Goal: Information Seeking & Learning: Learn about a topic

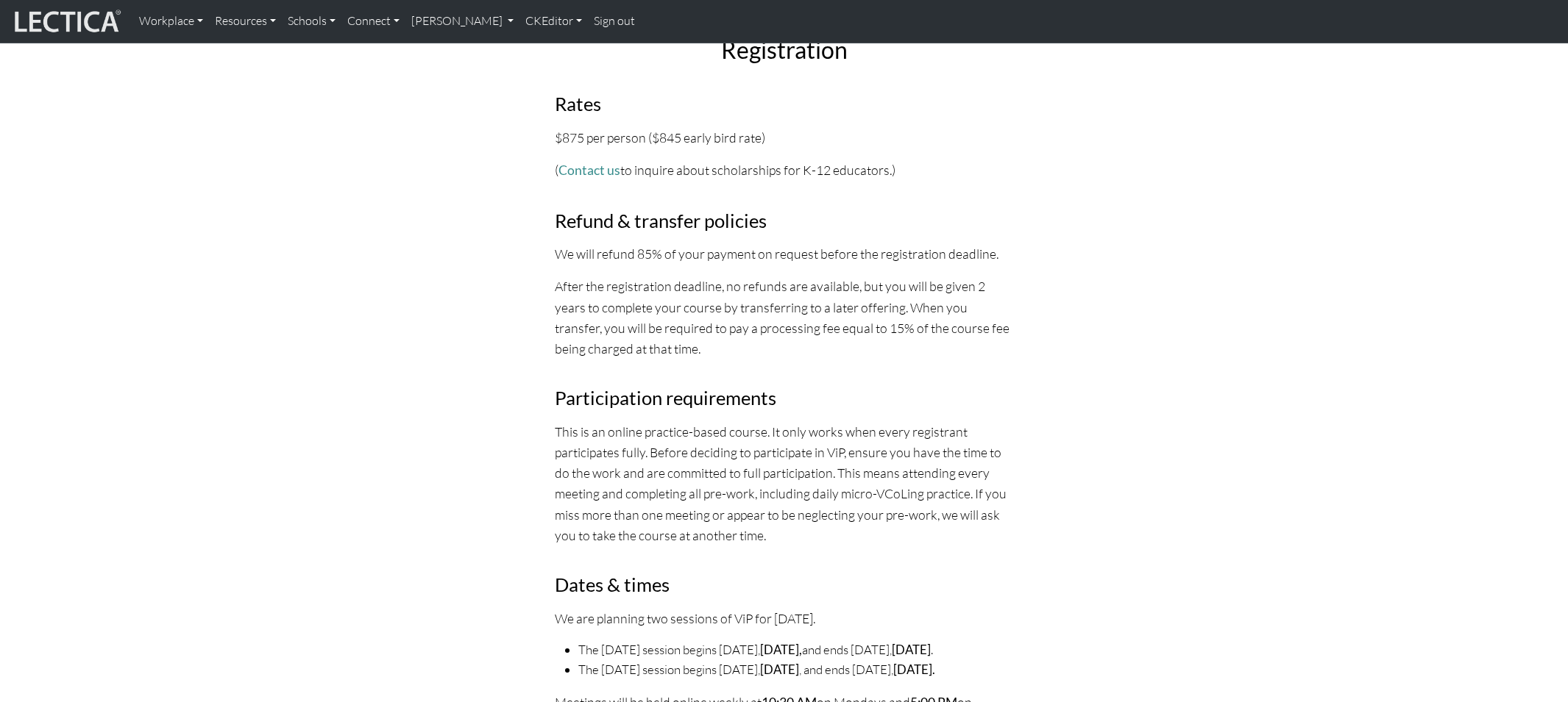
scroll to position [4679, 0]
drag, startPoint x: 554, startPoint y: 231, endPoint x: 588, endPoint y: 503, distance: 274.1
copy div "Dates & times We are planning two sessions of ViP for January 2026. The Monday …"
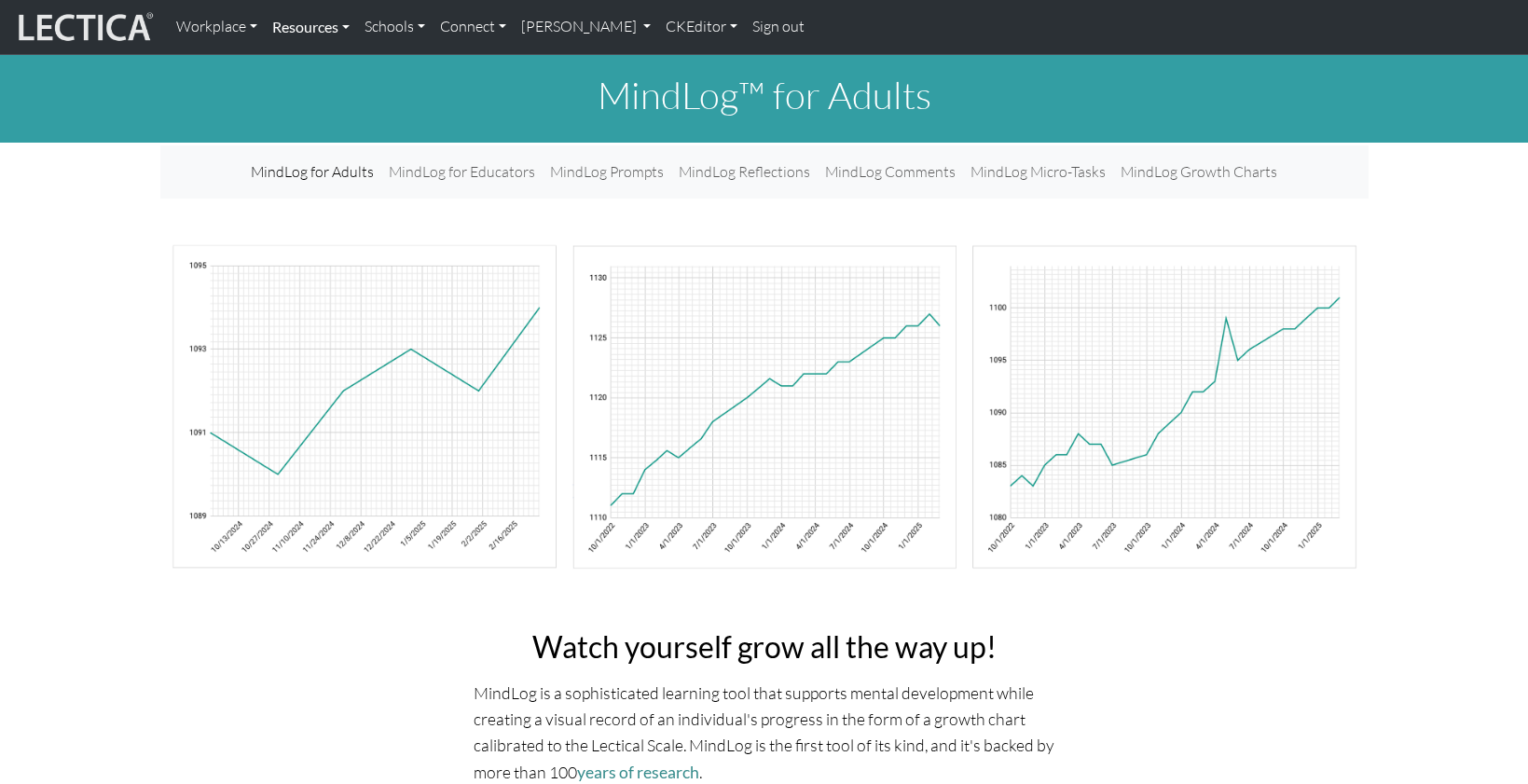
click at [299, 29] on link "Resources" at bounding box center [310, 26] width 92 height 39
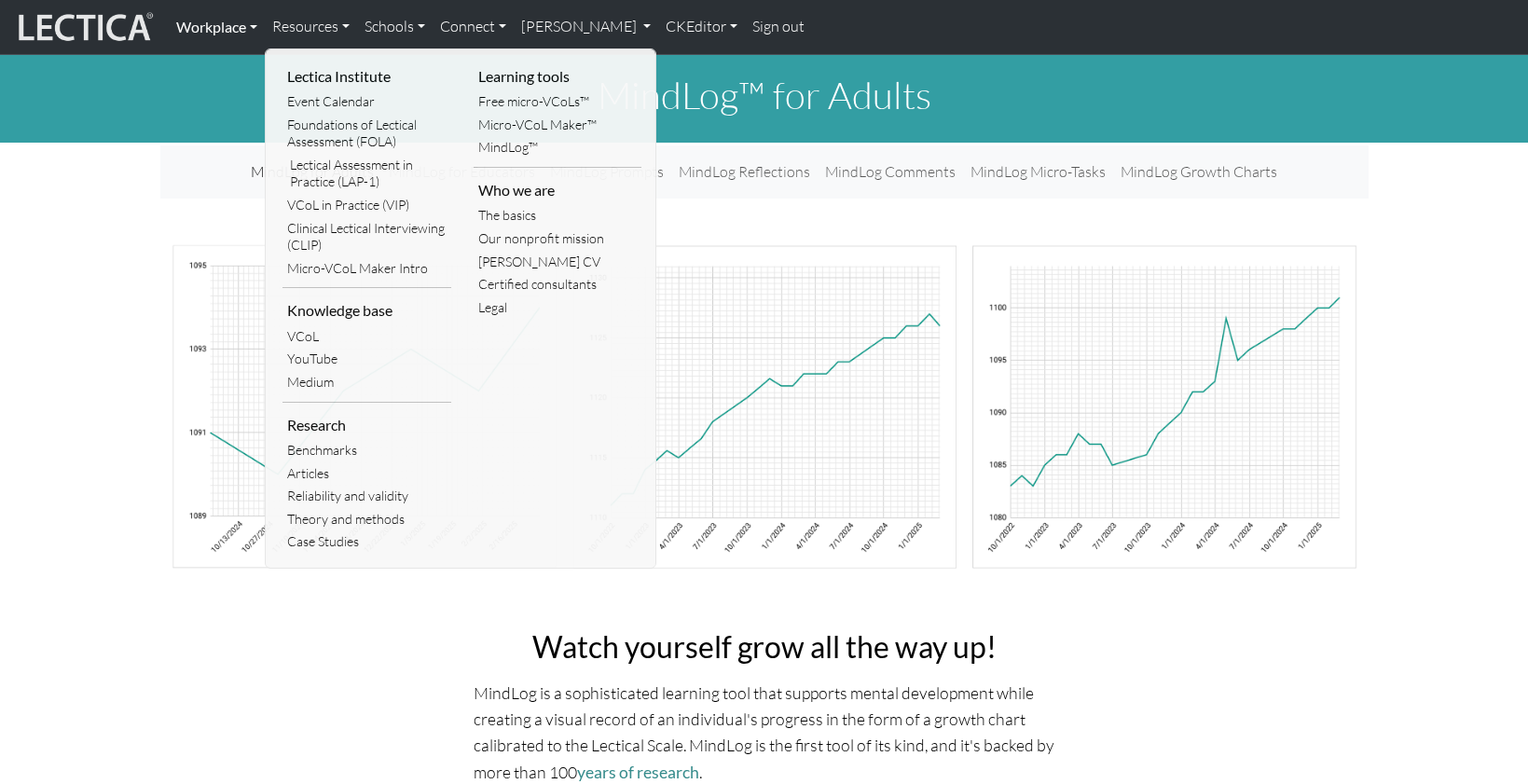
click at [214, 25] on link "Workplace" at bounding box center [217, 26] width 96 height 39
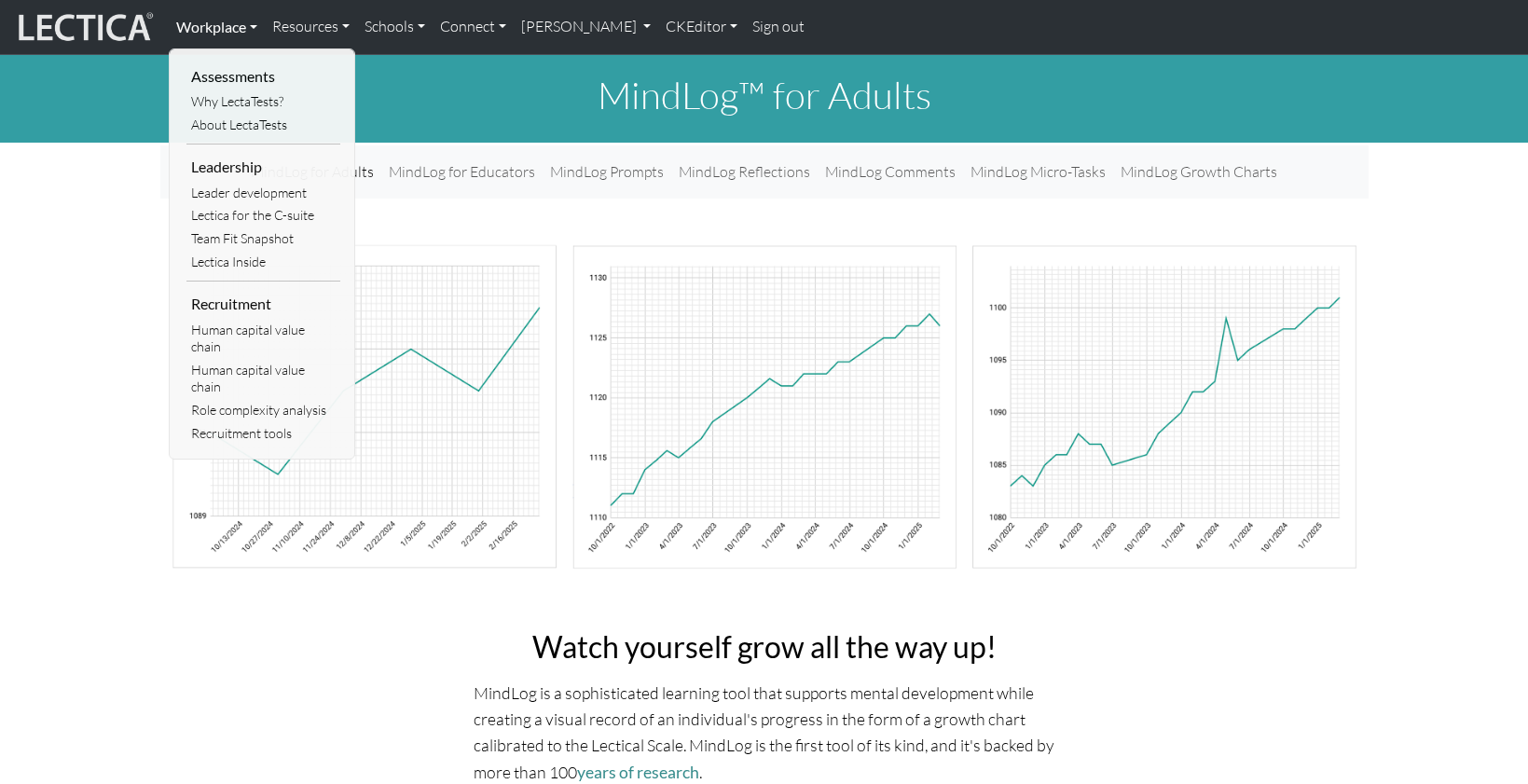
scroll to position [21, 0]
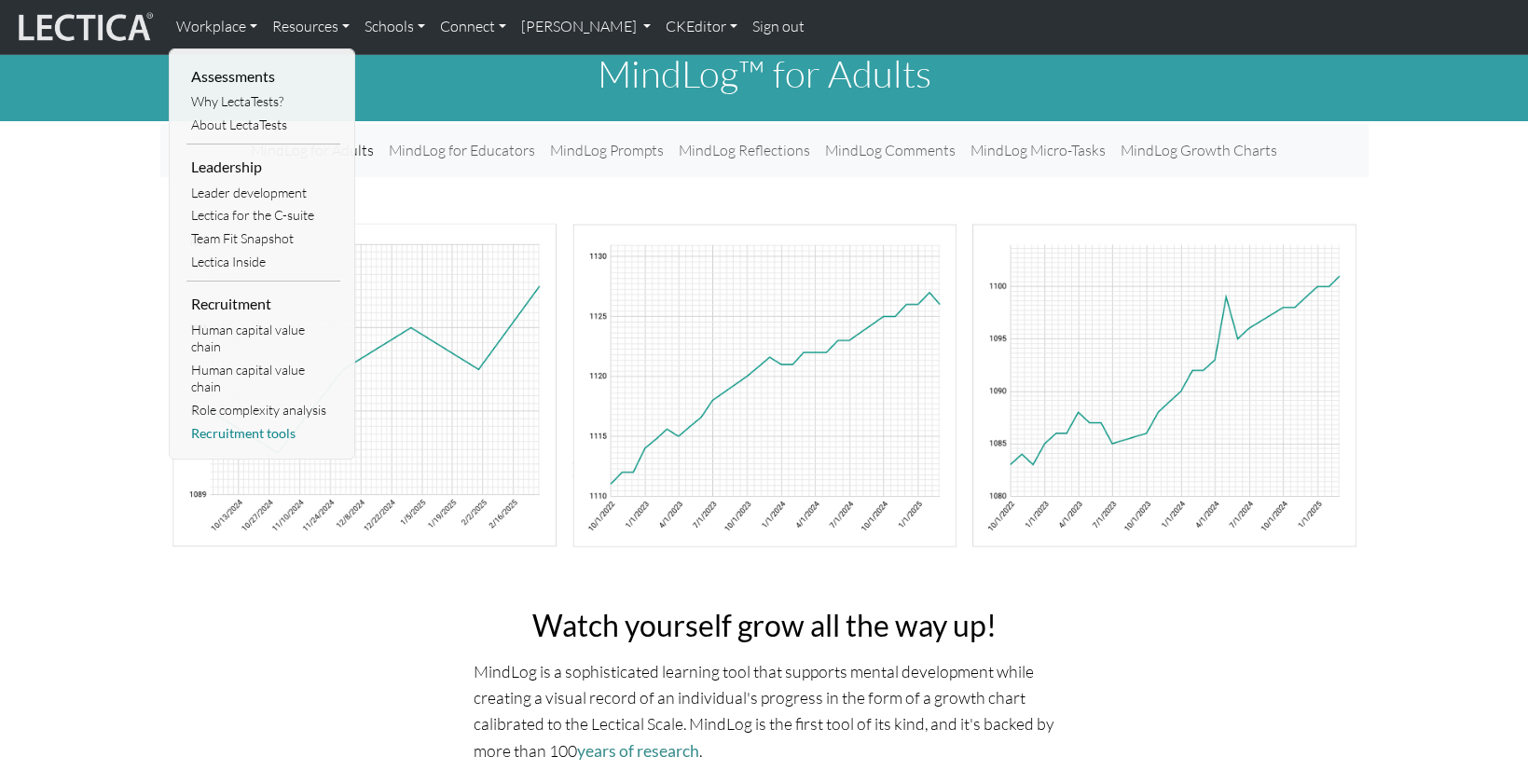
click at [230, 422] on link "Recruitment tools" at bounding box center [263, 433] width 154 height 23
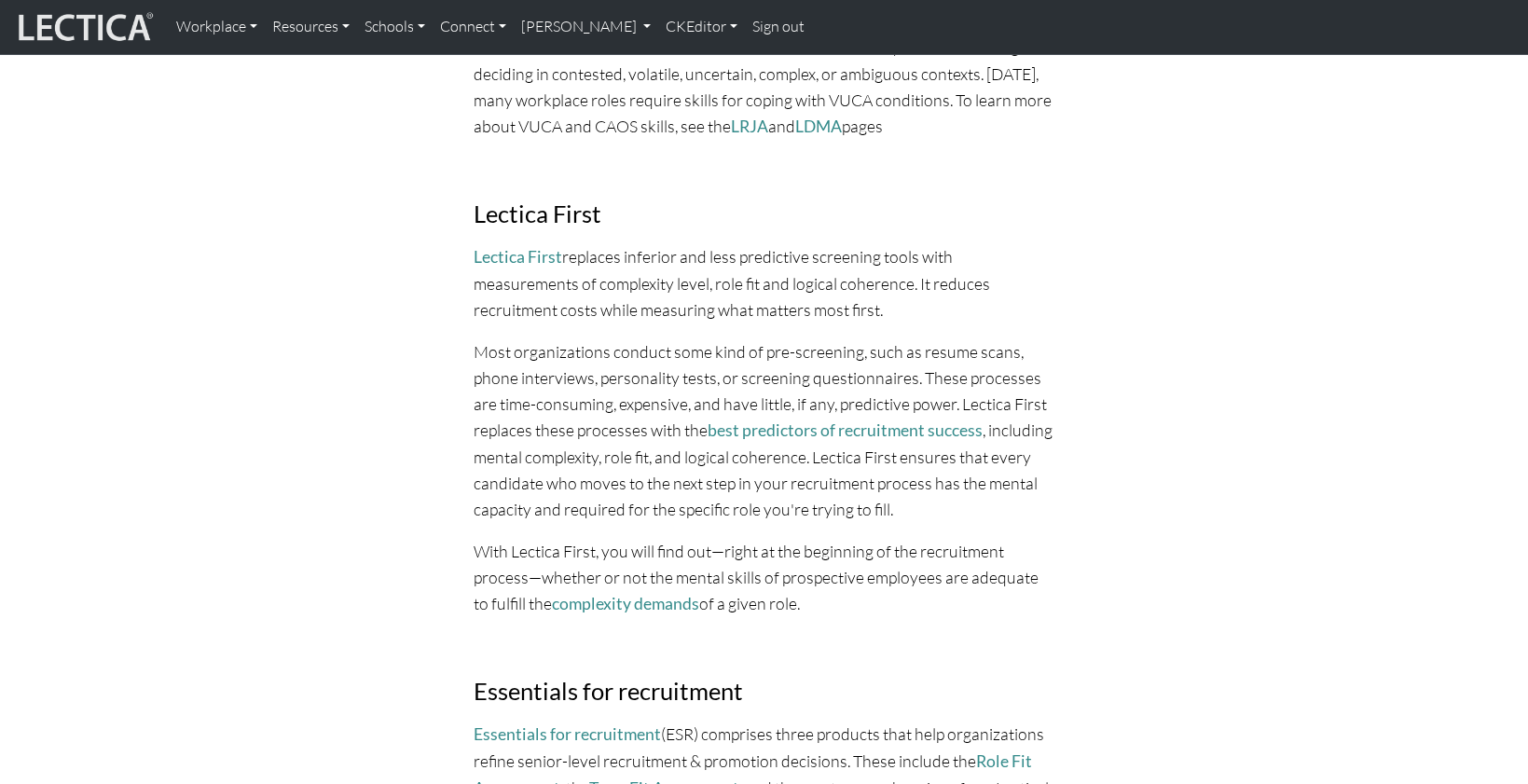
scroll to position [1759, 0]
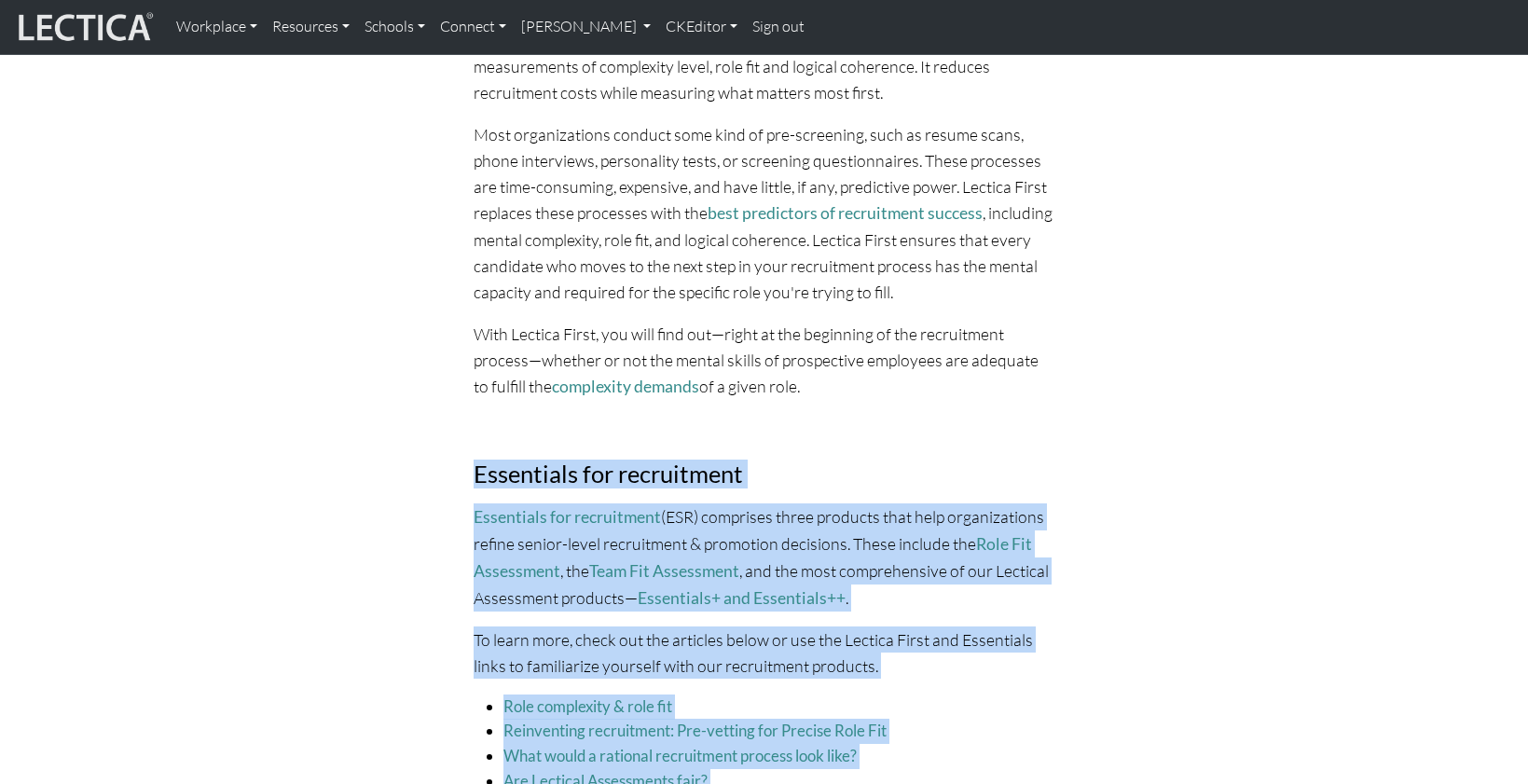
drag, startPoint x: 475, startPoint y: 211, endPoint x: 776, endPoint y: 613, distance: 502.2
copy div "Essentials for recruitment Essentials for recruitment (ESR) comprises three pro…"
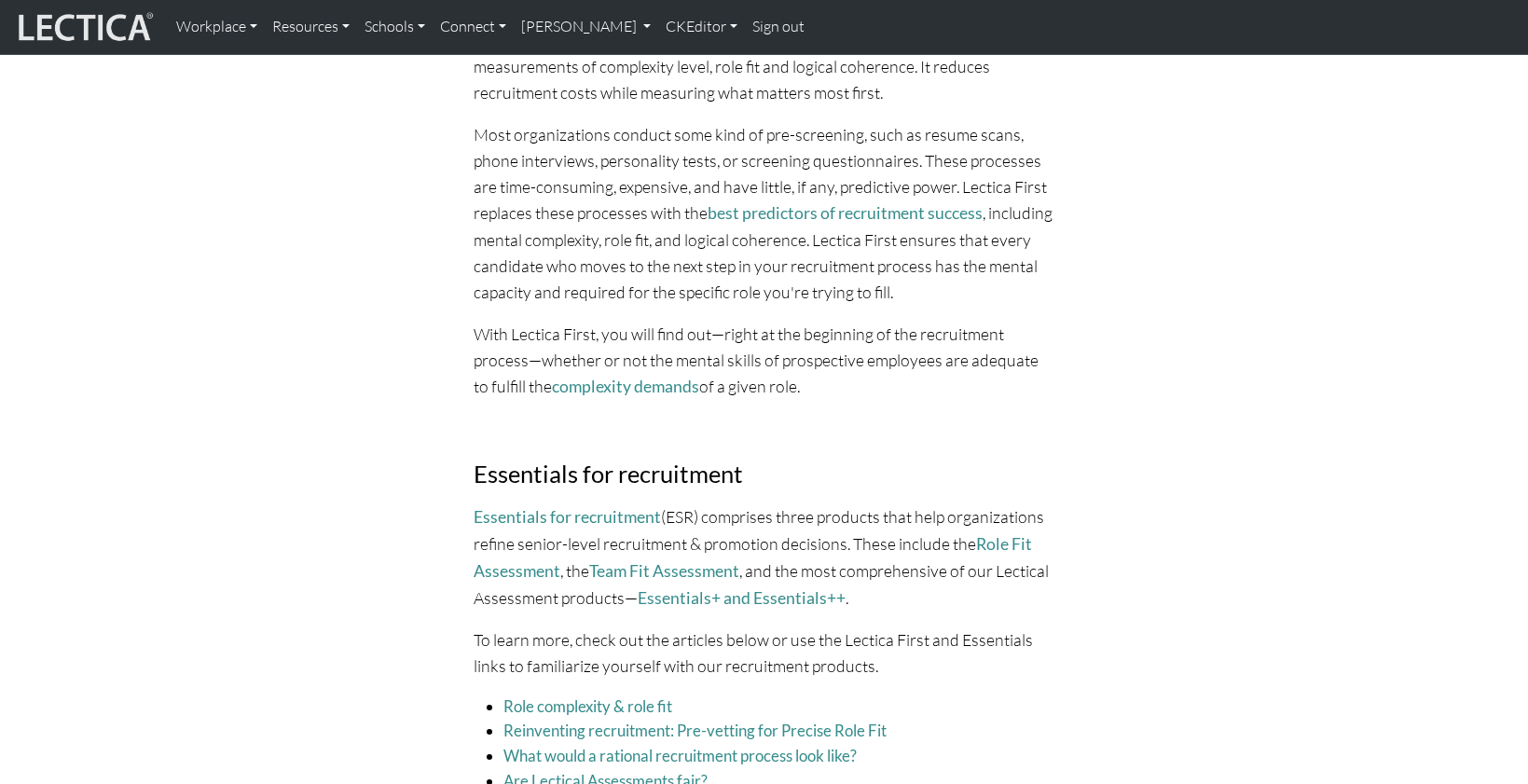
drag, startPoint x: 413, startPoint y: 275, endPoint x: 425, endPoint y: 268, distance: 13.9
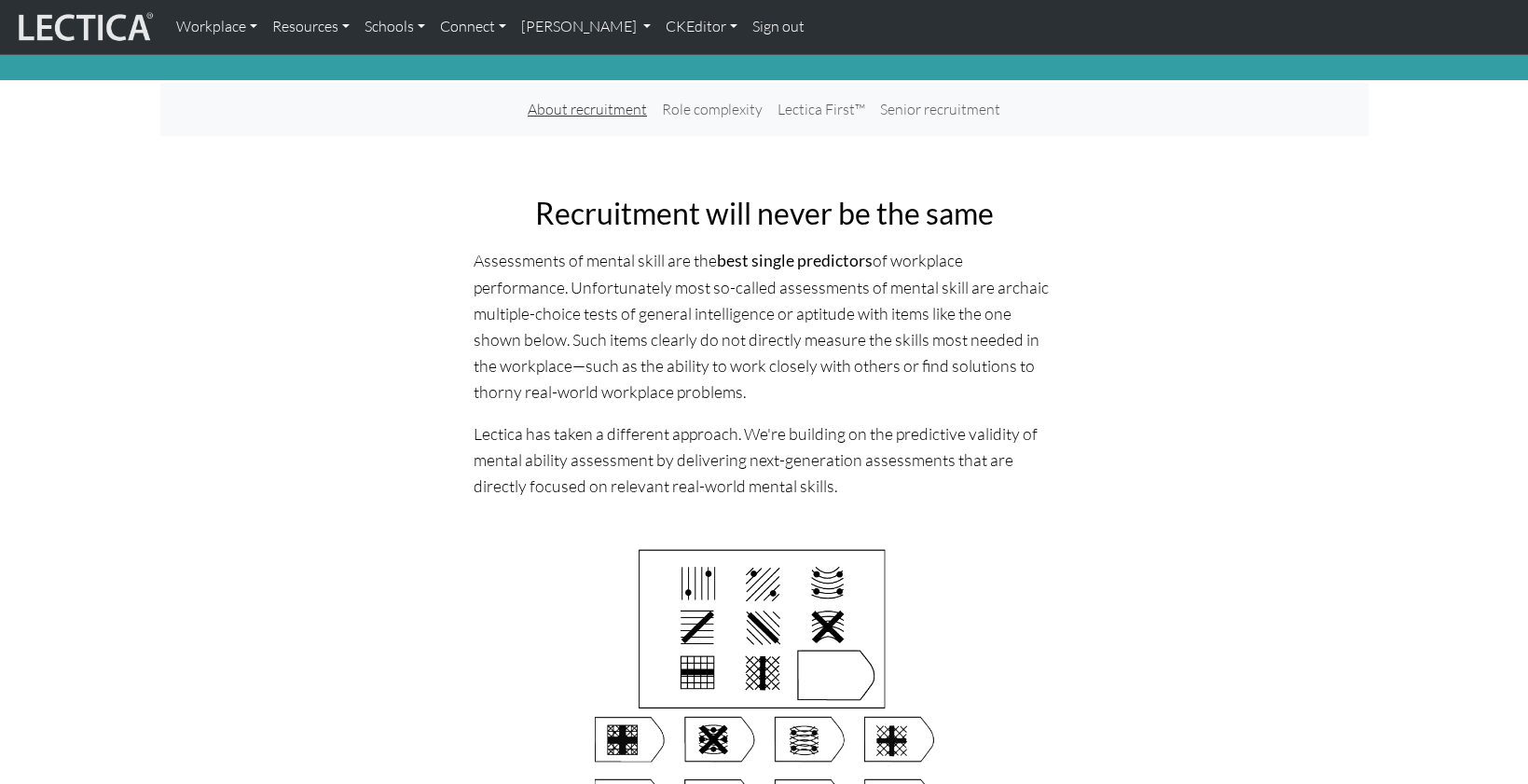
scroll to position [69, 0]
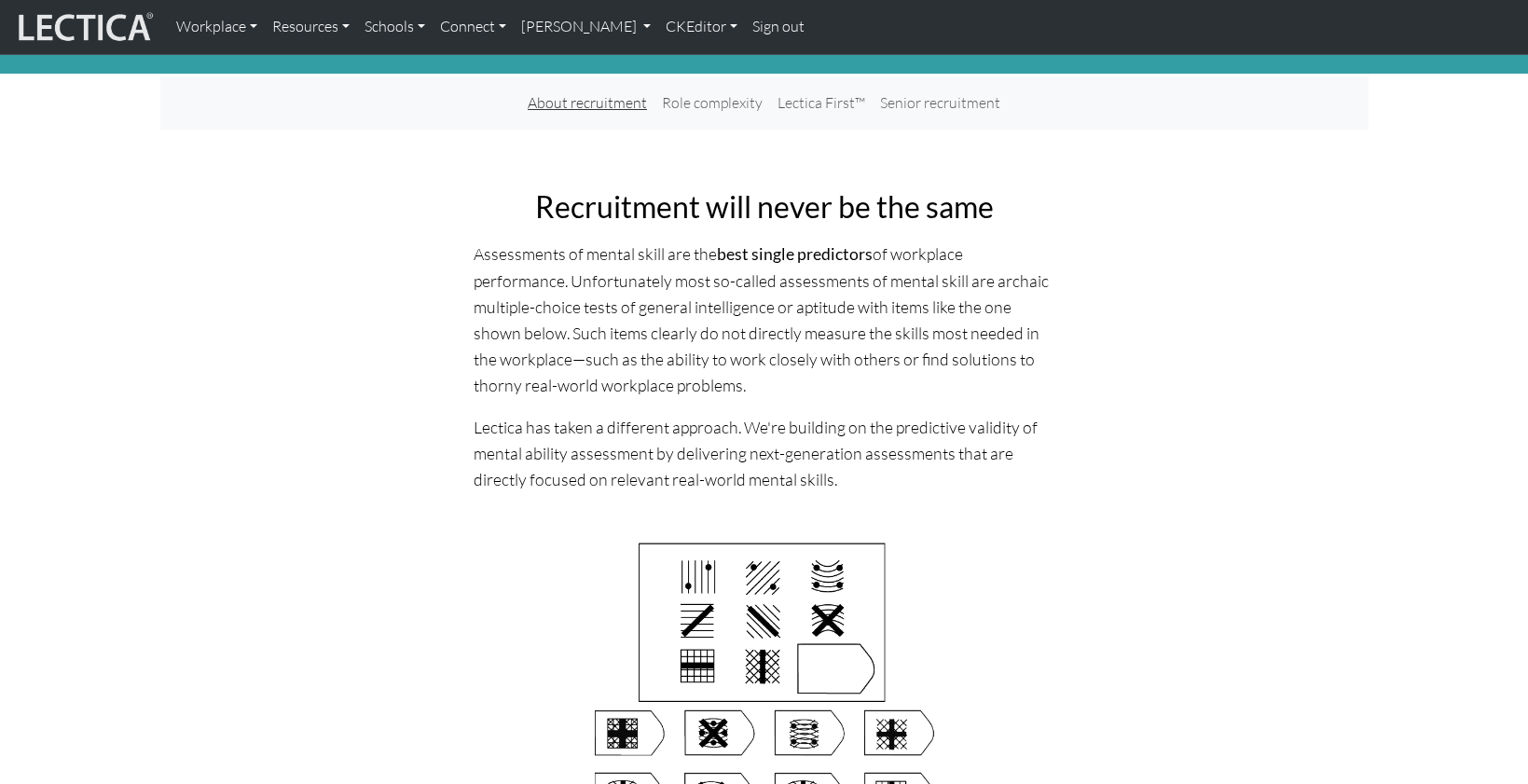
click at [582, 92] on link "About recruitment" at bounding box center [587, 103] width 135 height 38
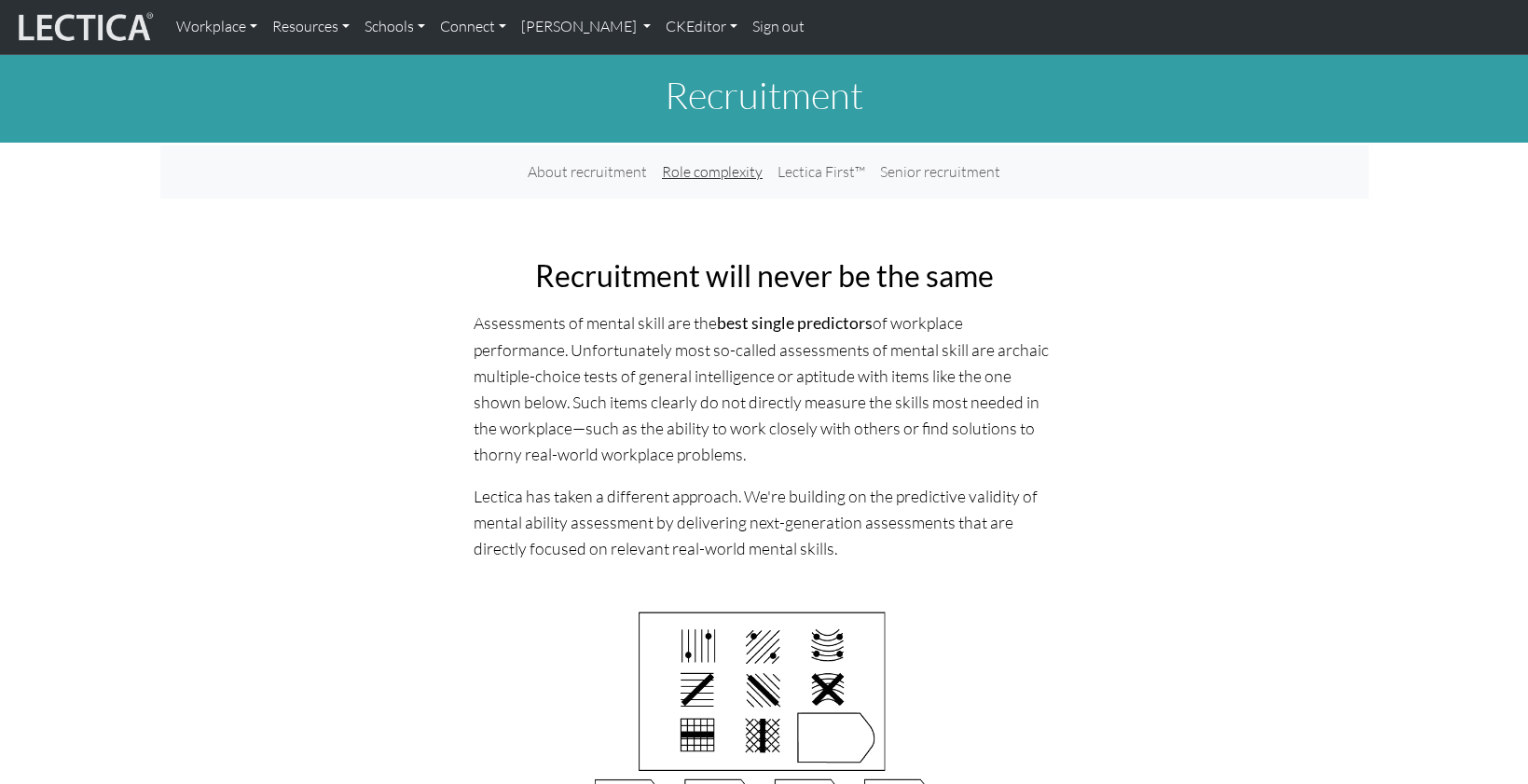
click at [712, 158] on link "Role complexity" at bounding box center [713, 172] width 116 height 38
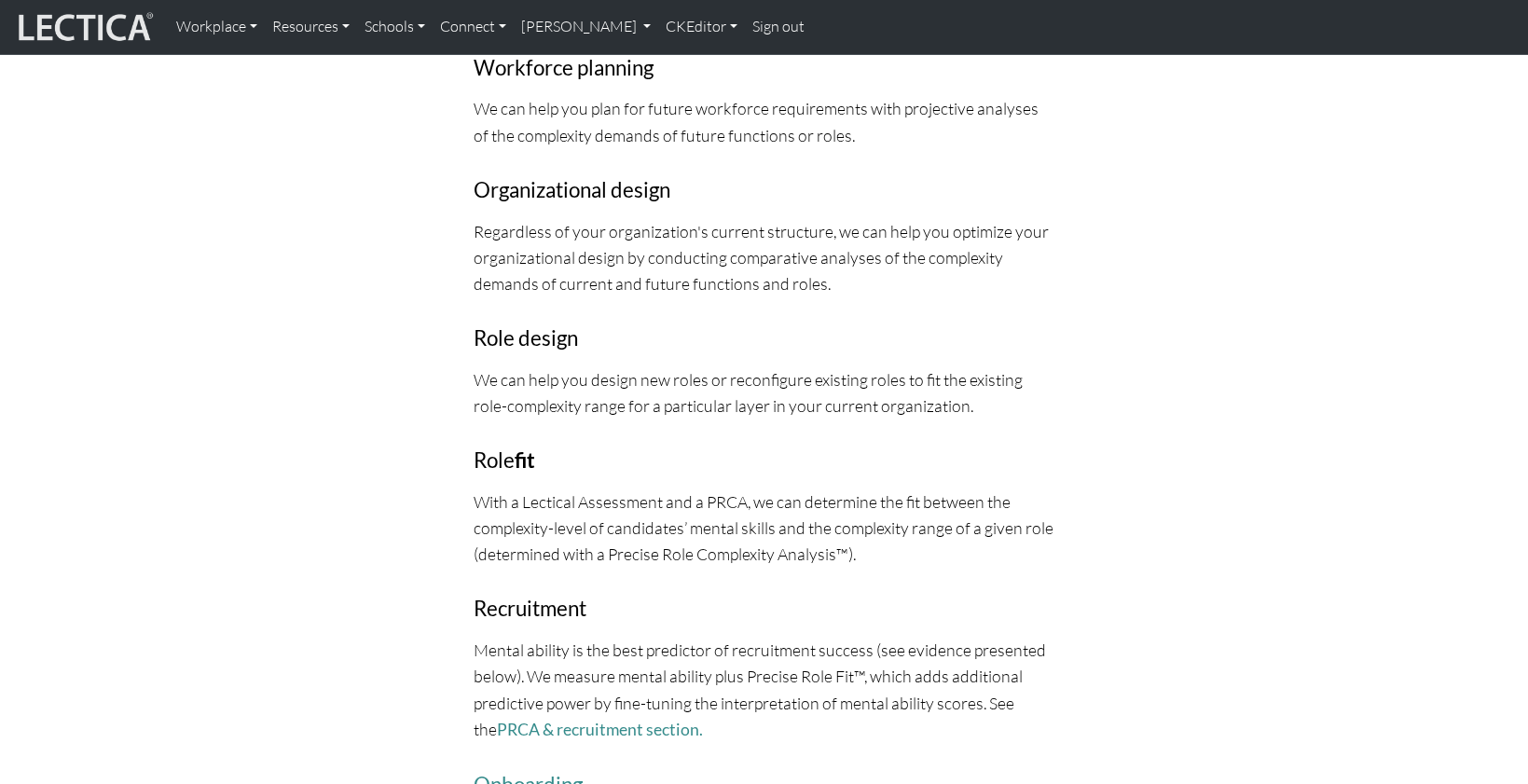
scroll to position [1614, 0]
click at [518, 446] on strong "fit" at bounding box center [525, 458] width 21 height 25
drag, startPoint x: 513, startPoint y: 333, endPoint x: 531, endPoint y: 335, distance: 18.1
click at [531, 446] on strong "fit" at bounding box center [525, 458] width 21 height 25
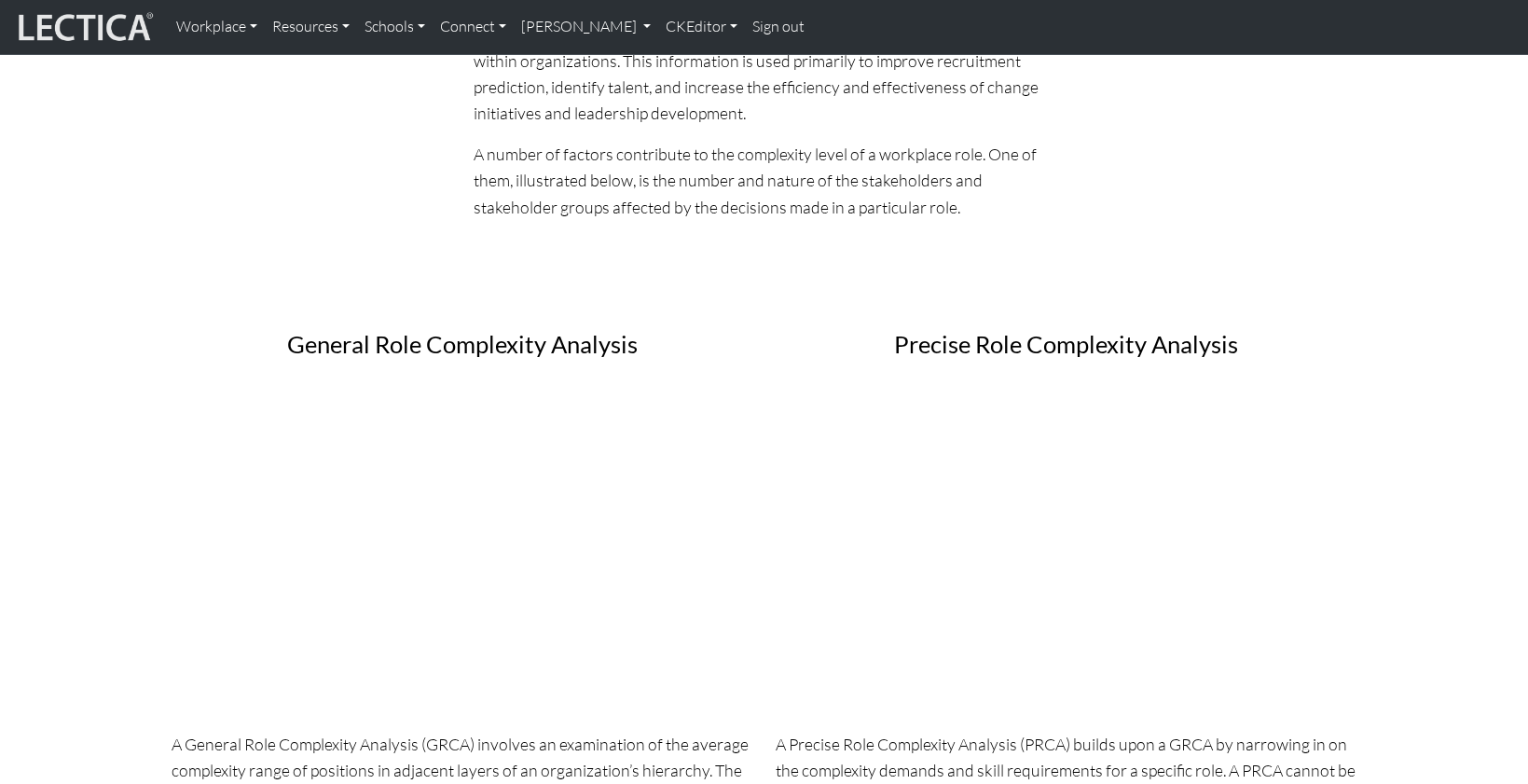
scroll to position [0, 0]
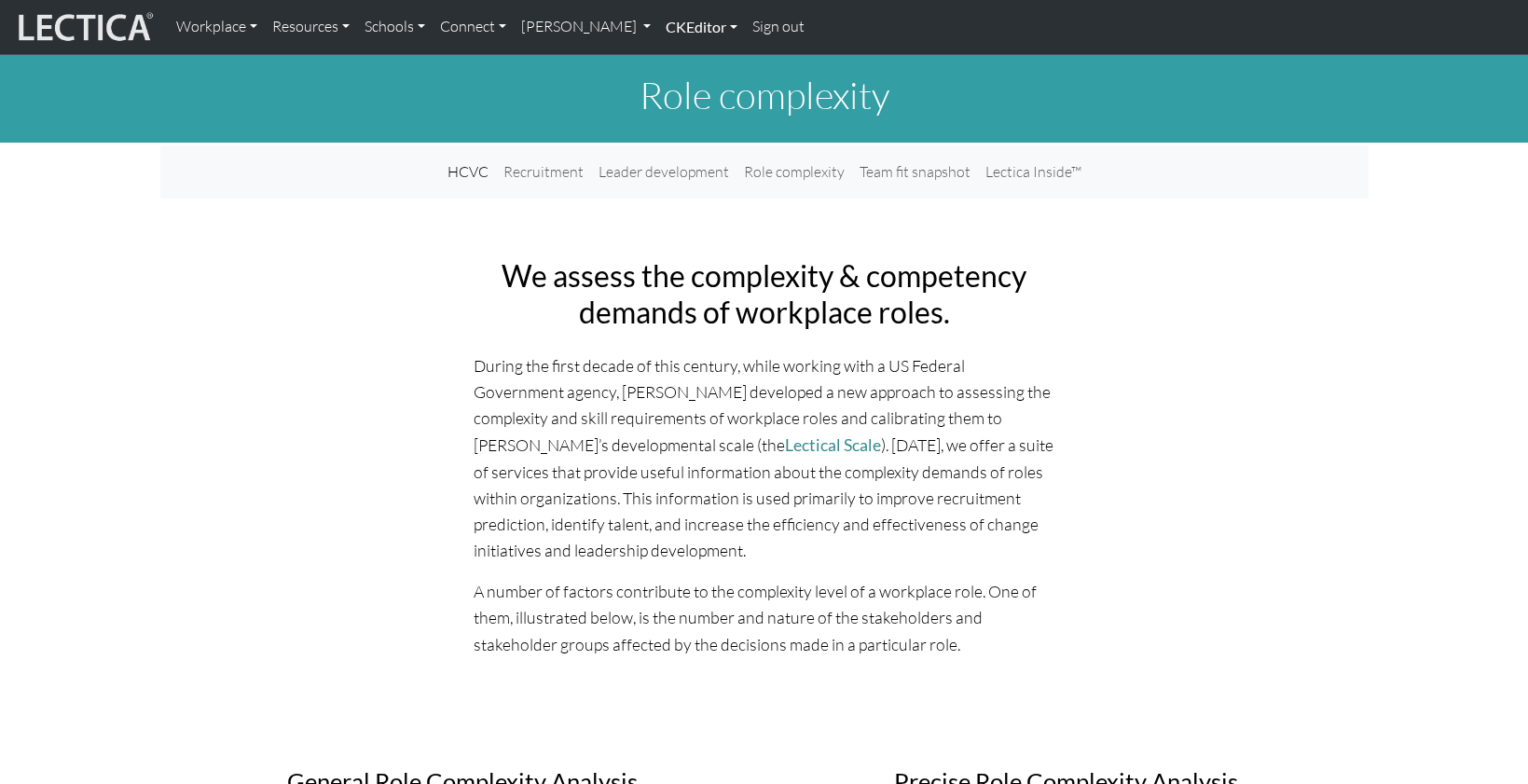
click at [659, 27] on link "CKEditor" at bounding box center [702, 26] width 87 height 39
click at [674, 57] on link "Edit" at bounding box center [692, 68] width 37 height 23
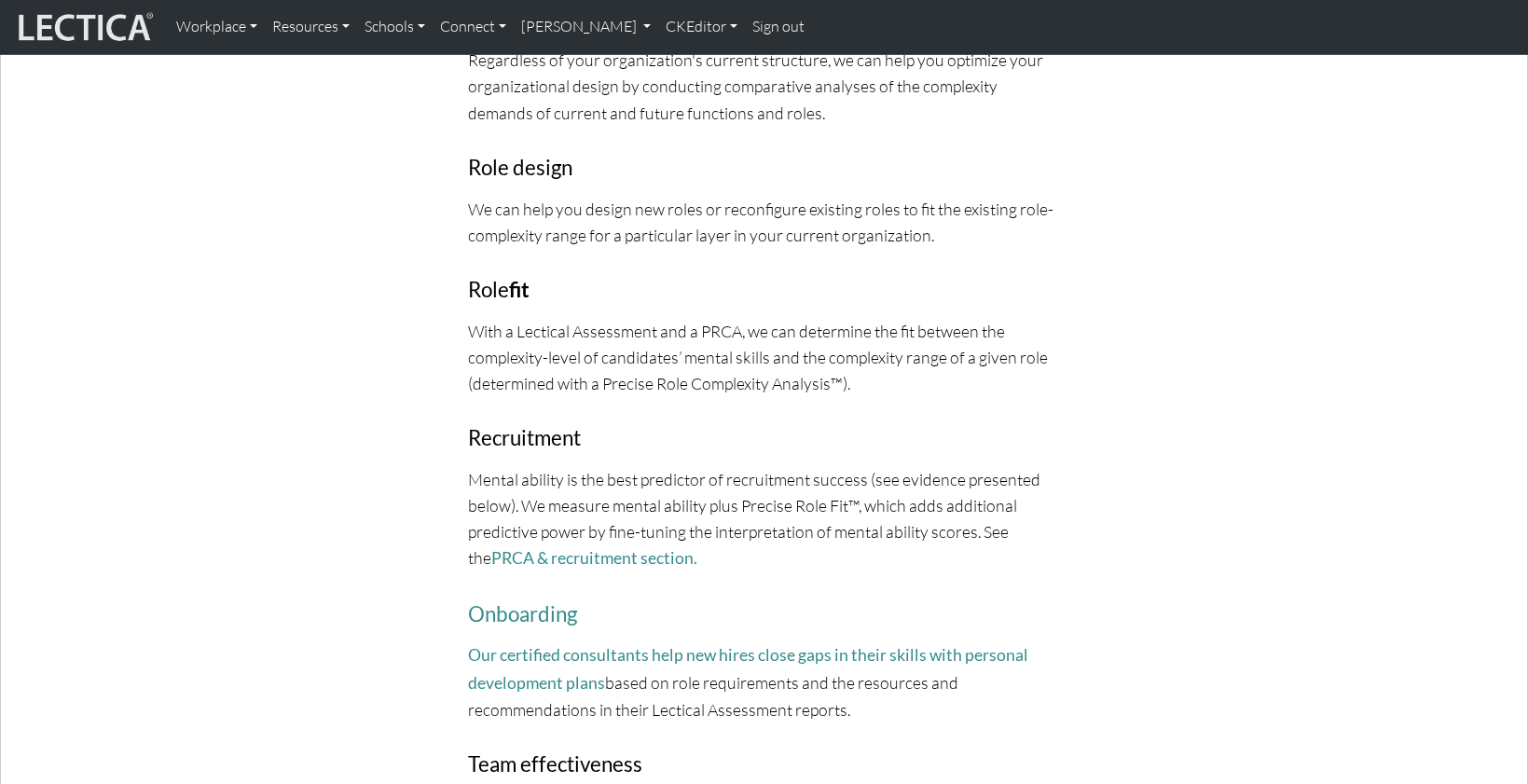
scroll to position [2070, 0]
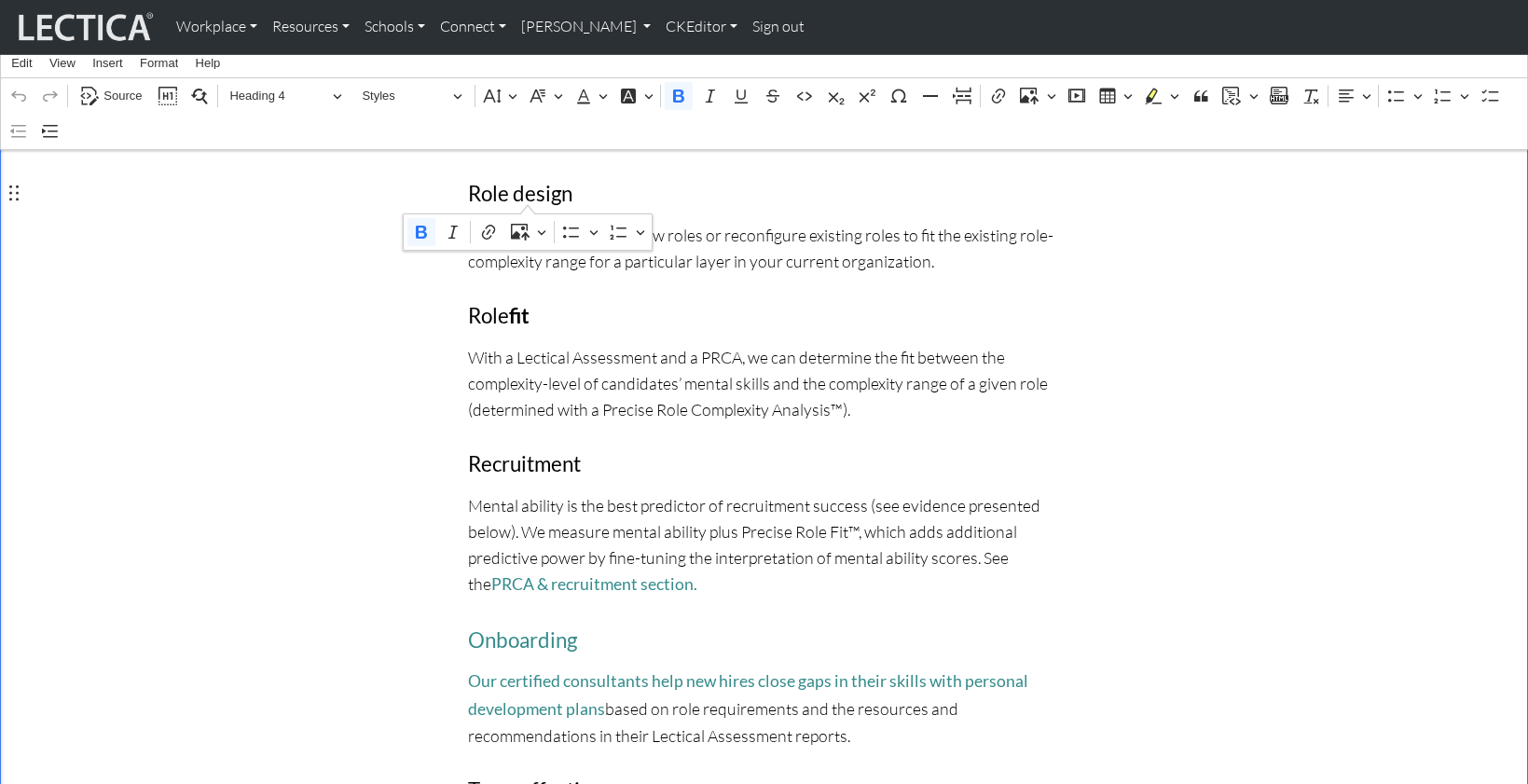
drag, startPoint x: 510, startPoint y: 196, endPoint x: 528, endPoint y: 196, distance: 18.0
click at [528, 303] on strong "fit" at bounding box center [519, 315] width 21 height 25
click at [456, 92] on button "Styles" at bounding box center [412, 96] width 117 height 29
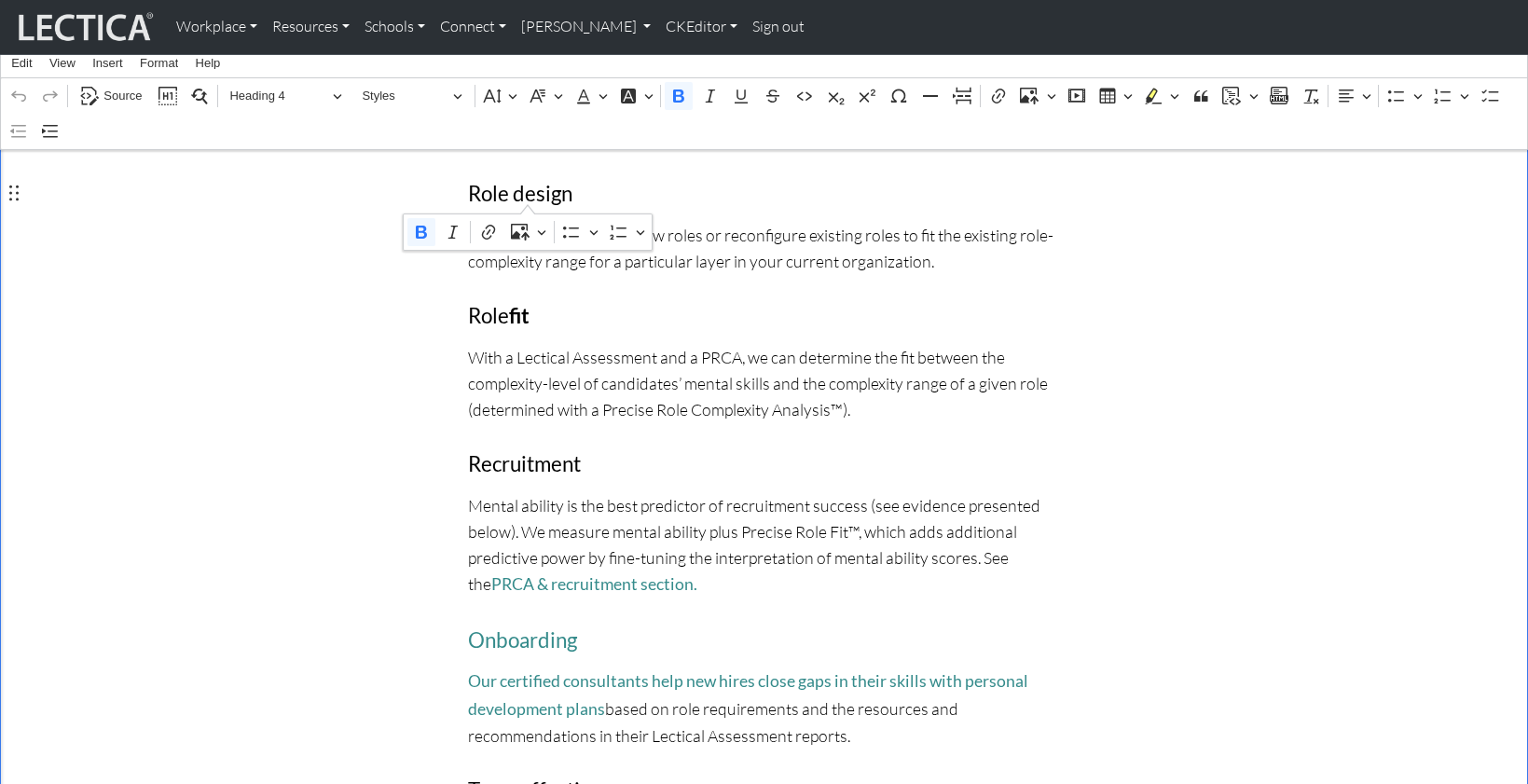
drag, startPoint x: 513, startPoint y: 193, endPoint x: 529, endPoint y: 196, distance: 16.3
click at [529, 303] on strong "fit" at bounding box center [519, 315] width 21 height 25
click at [679, 96] on icon "Editor toolbar" at bounding box center [679, 96] width 11 height 13
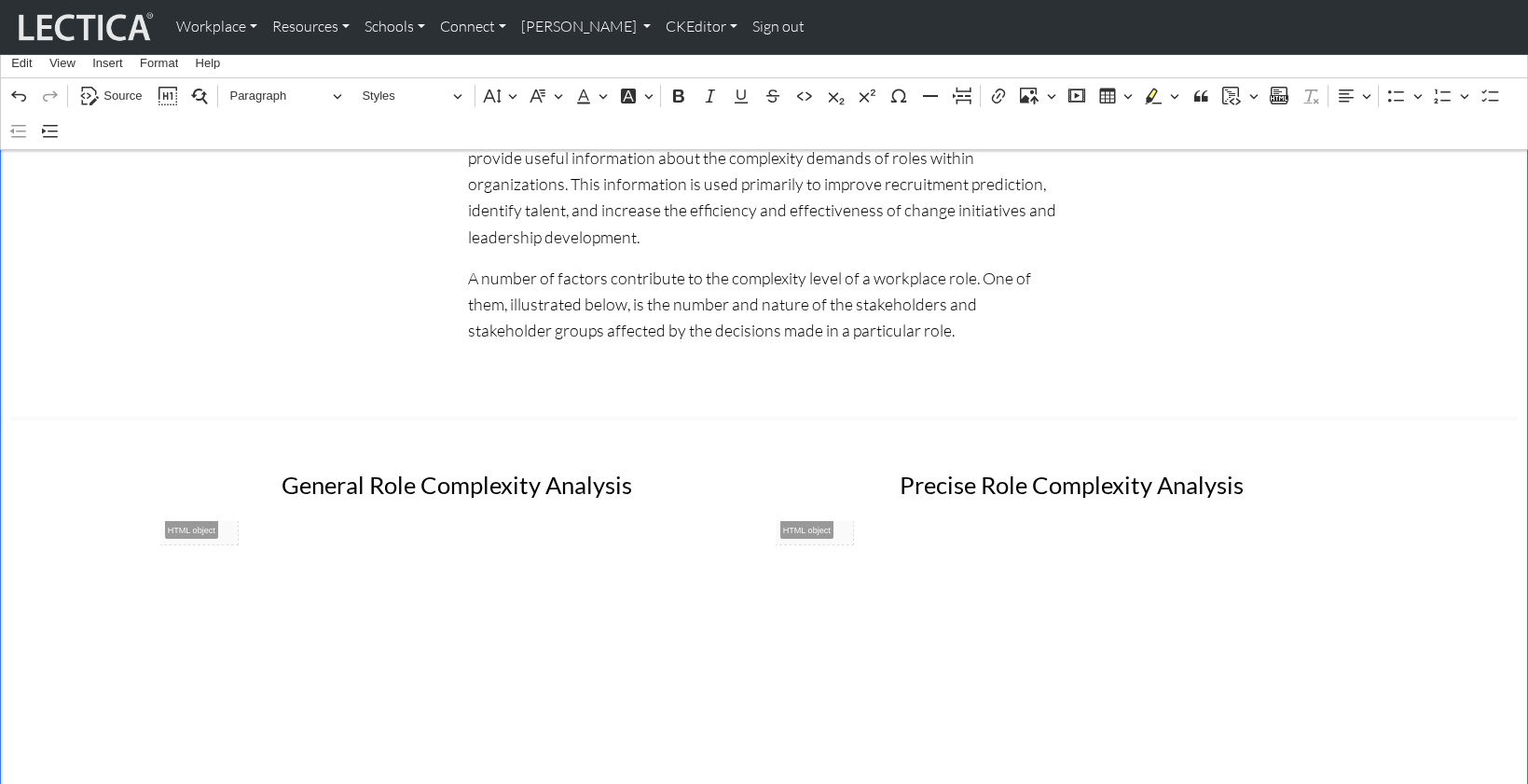
scroll to position [0, 0]
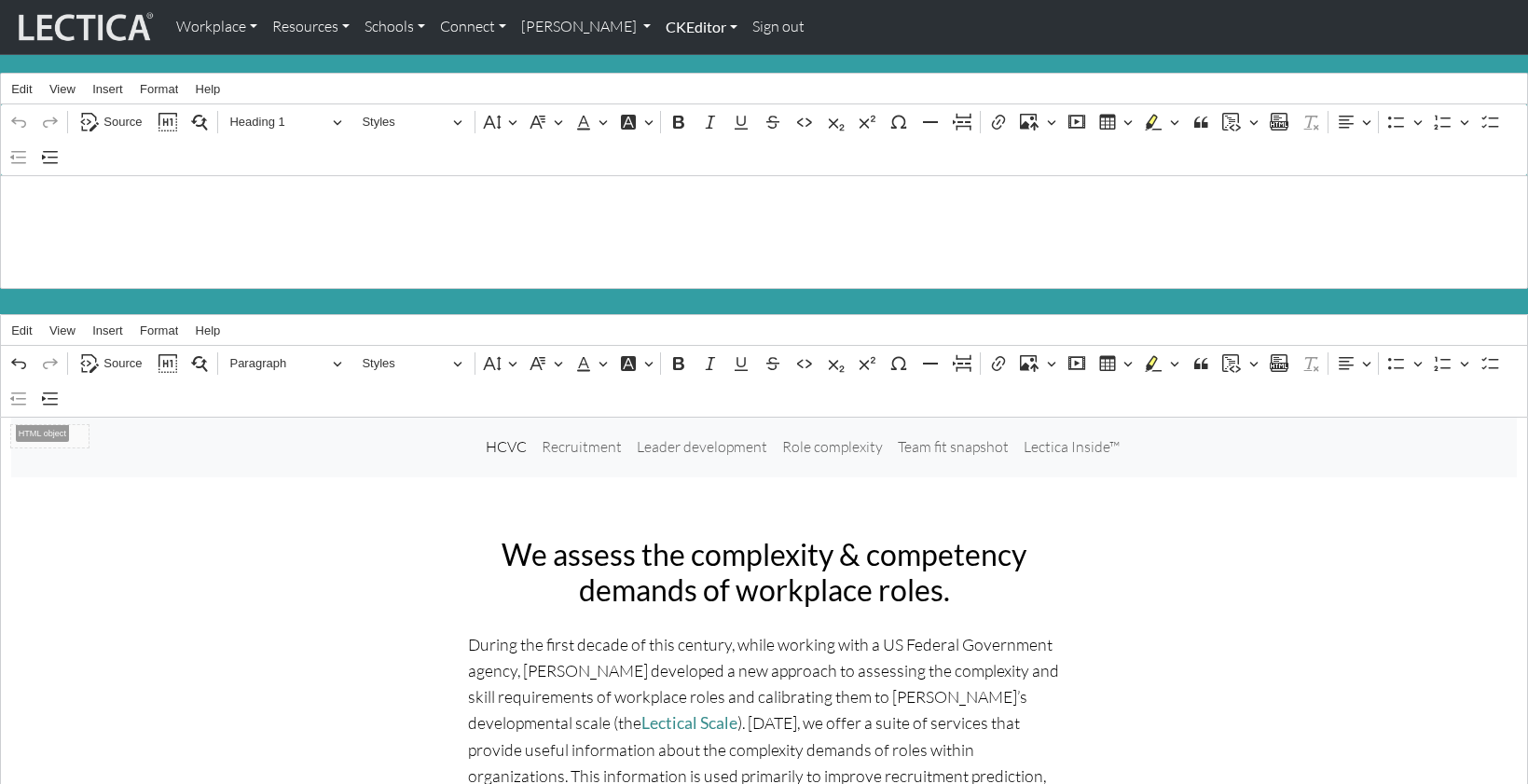
click at [659, 27] on link "CKEditor" at bounding box center [702, 26] width 87 height 39
click at [674, 62] on link "Edit" at bounding box center [692, 68] width 37 height 23
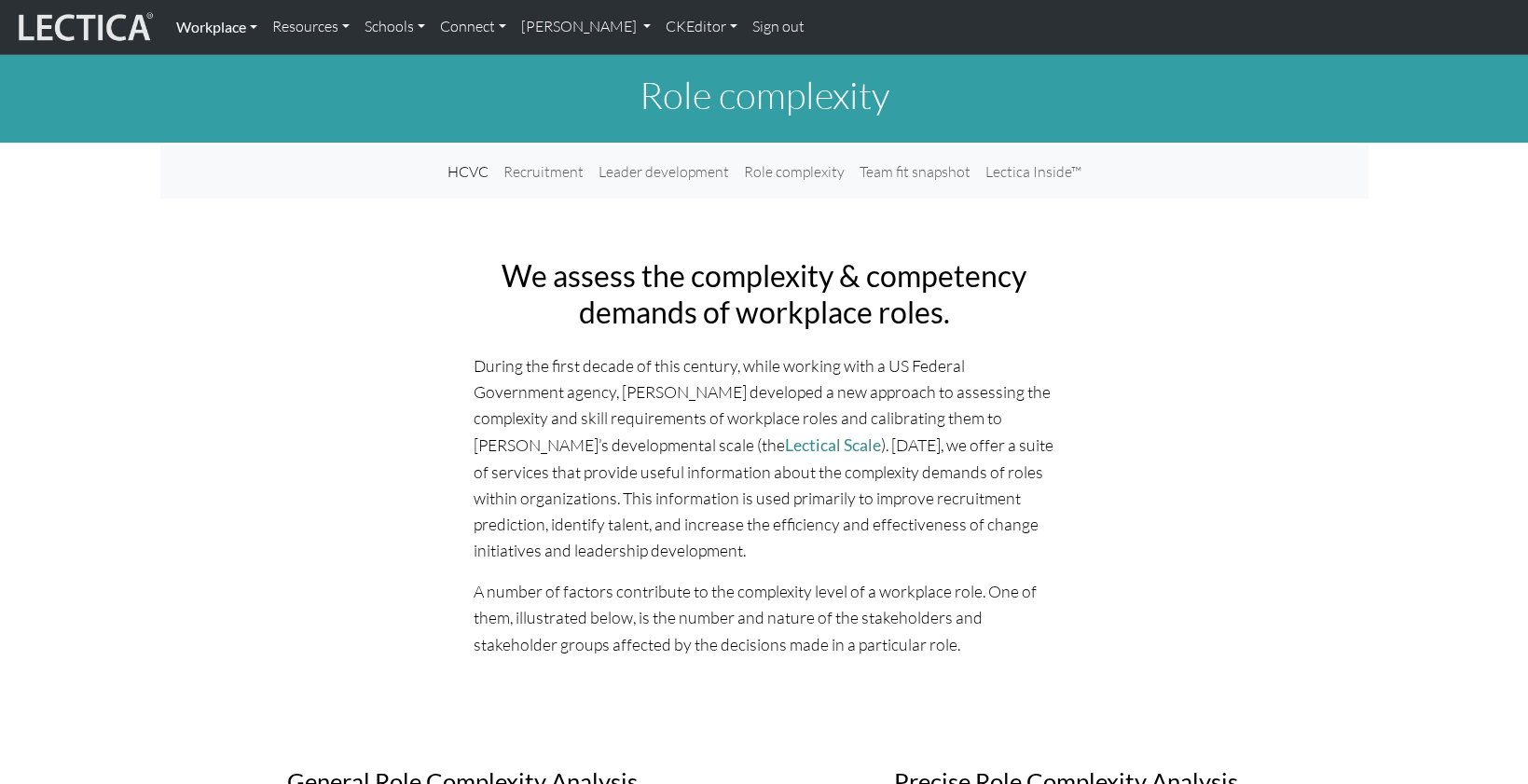
click at [218, 27] on link "Workplace" at bounding box center [217, 26] width 96 height 39
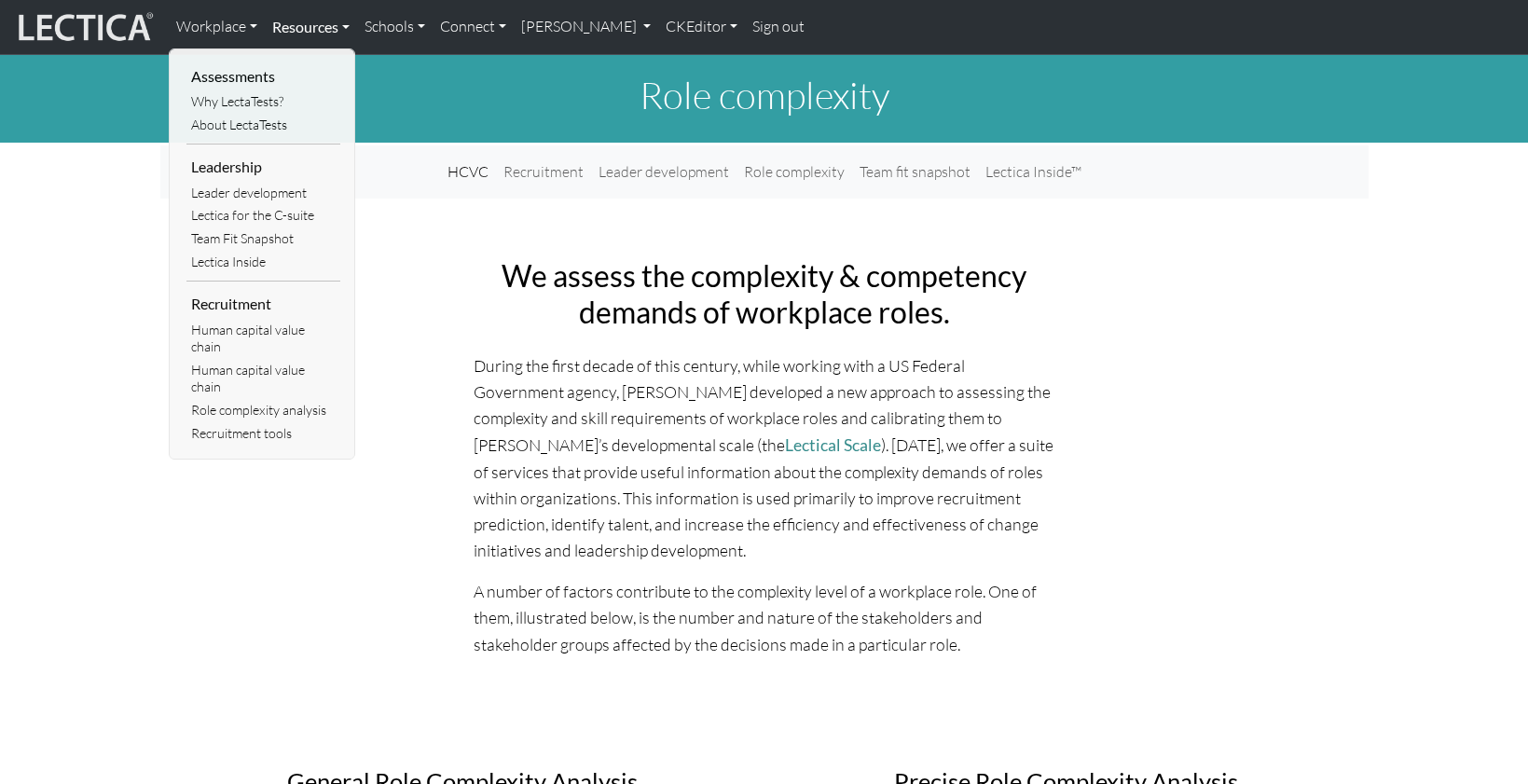
click at [297, 24] on link "Resources" at bounding box center [310, 26] width 92 height 39
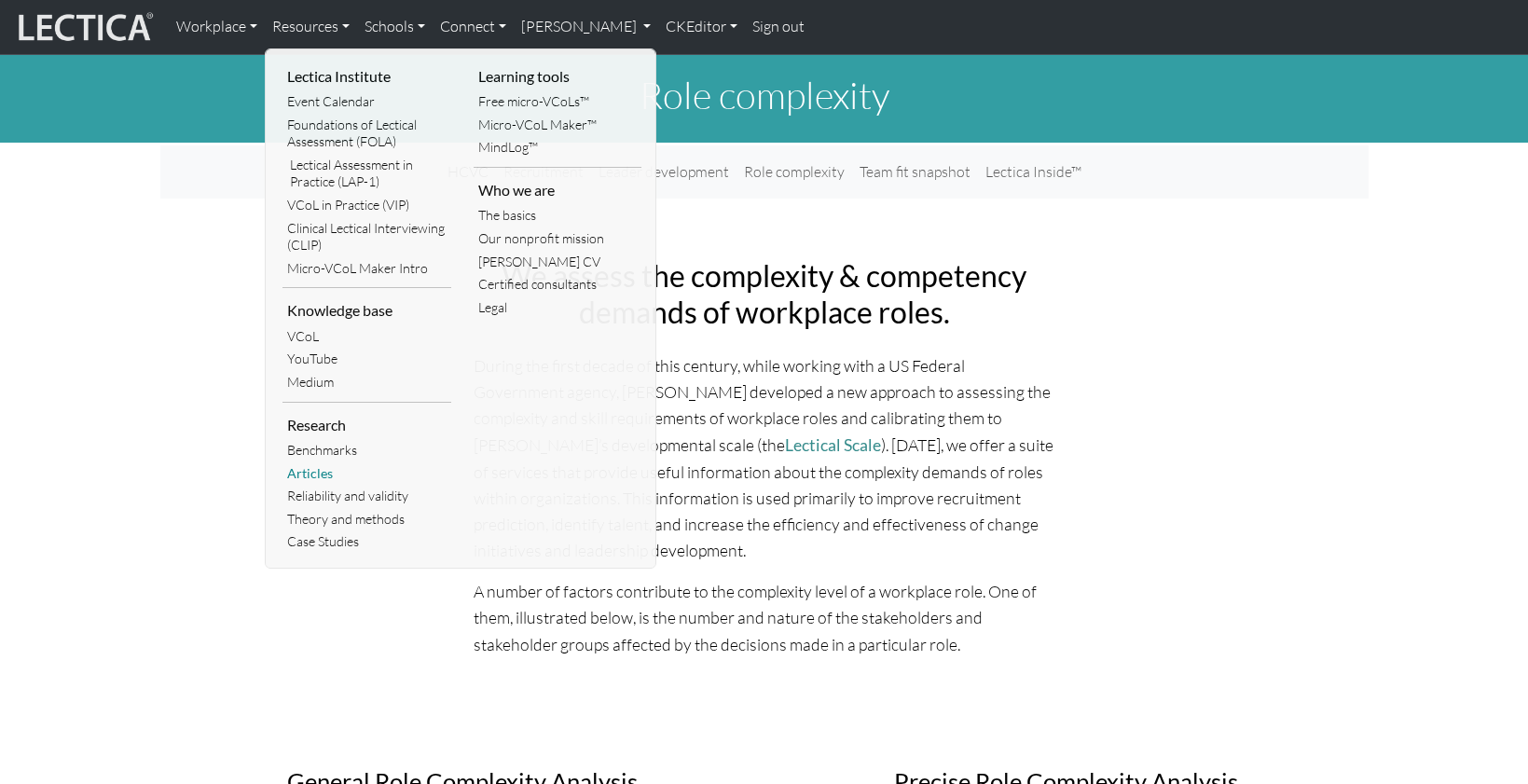
click at [306, 462] on link "Articles" at bounding box center [366, 473] width 169 height 23
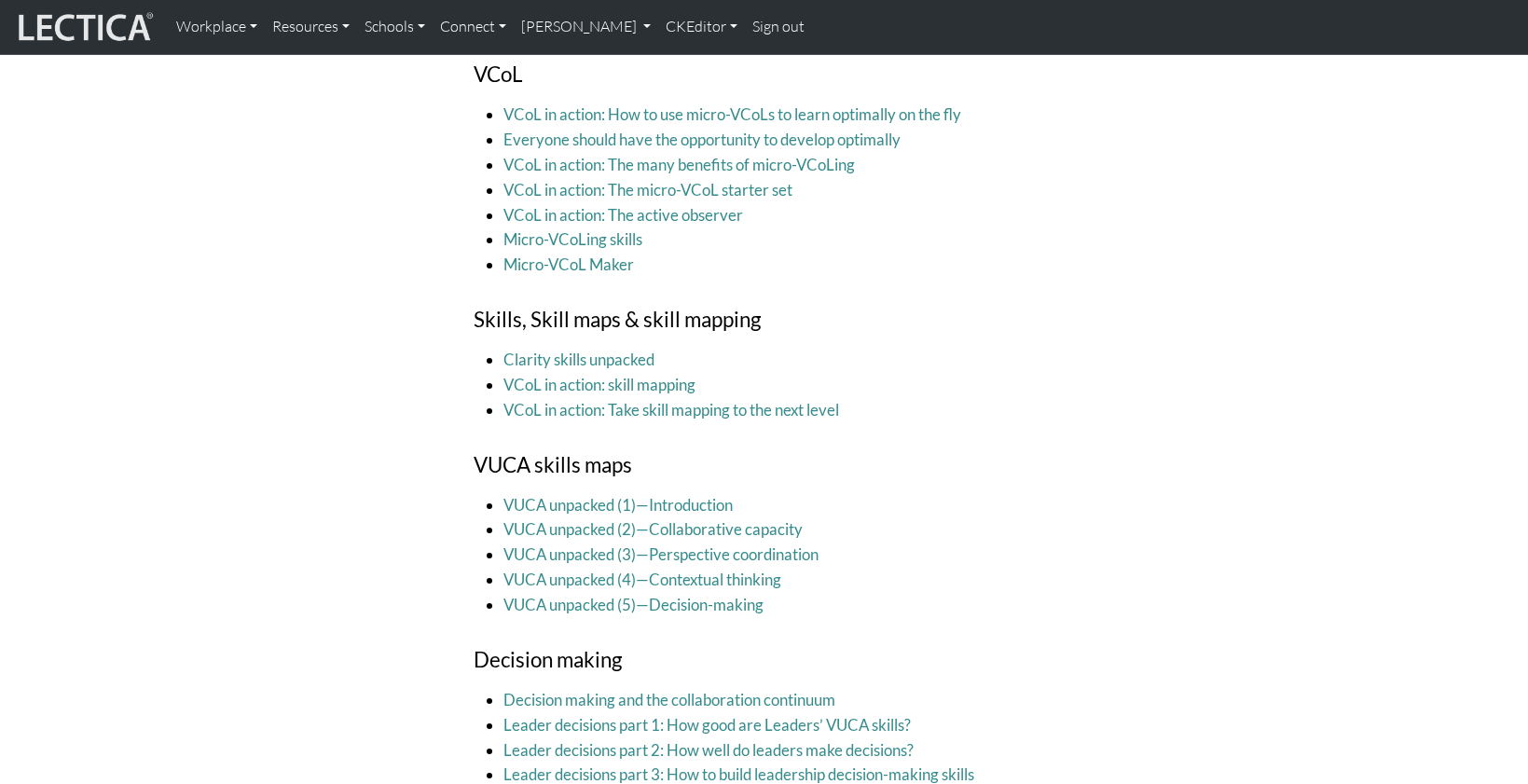
scroll to position [2914, 0]
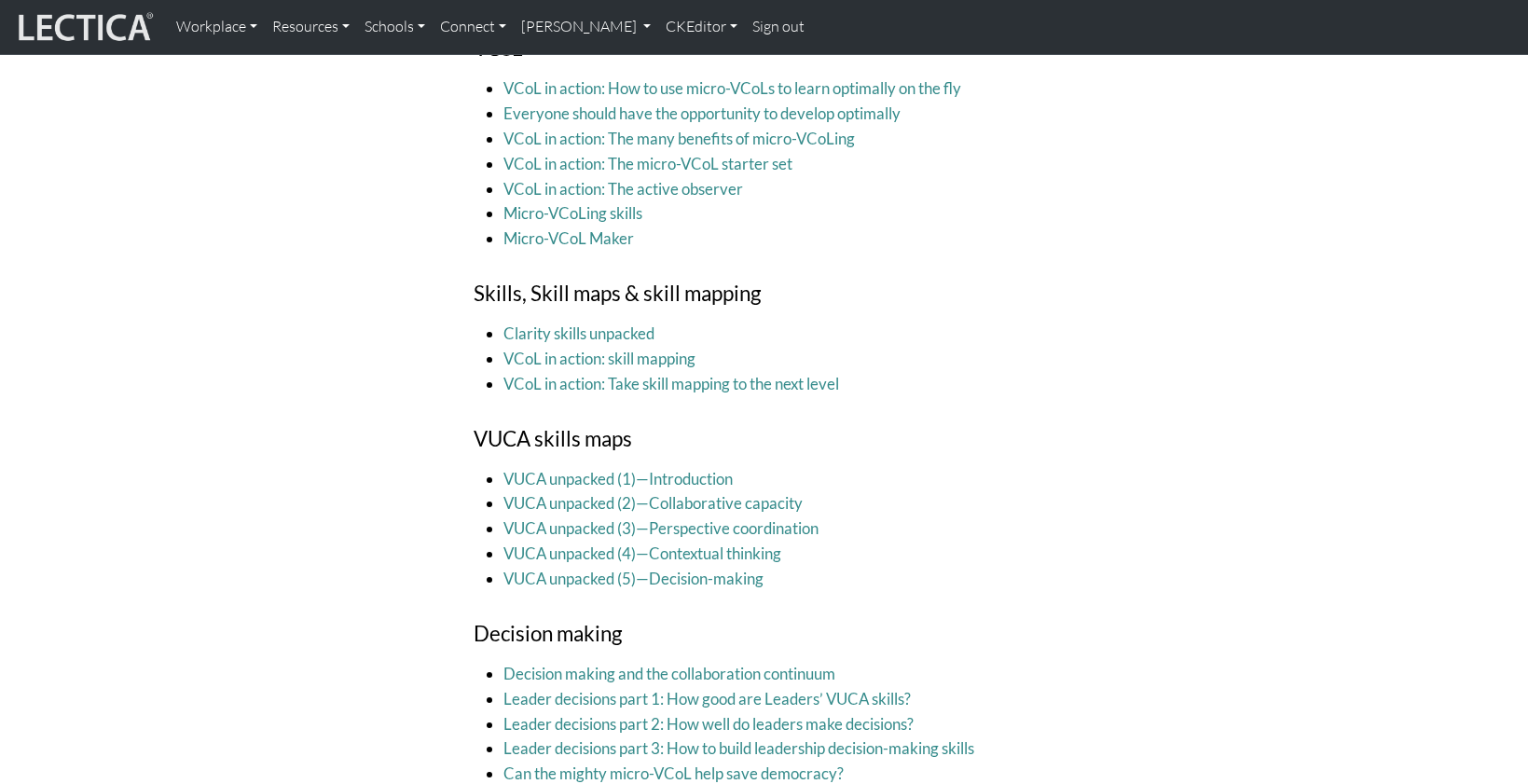
click at [605, 427] on h4 "VUCA skills maps" at bounding box center [764, 439] width 582 height 25
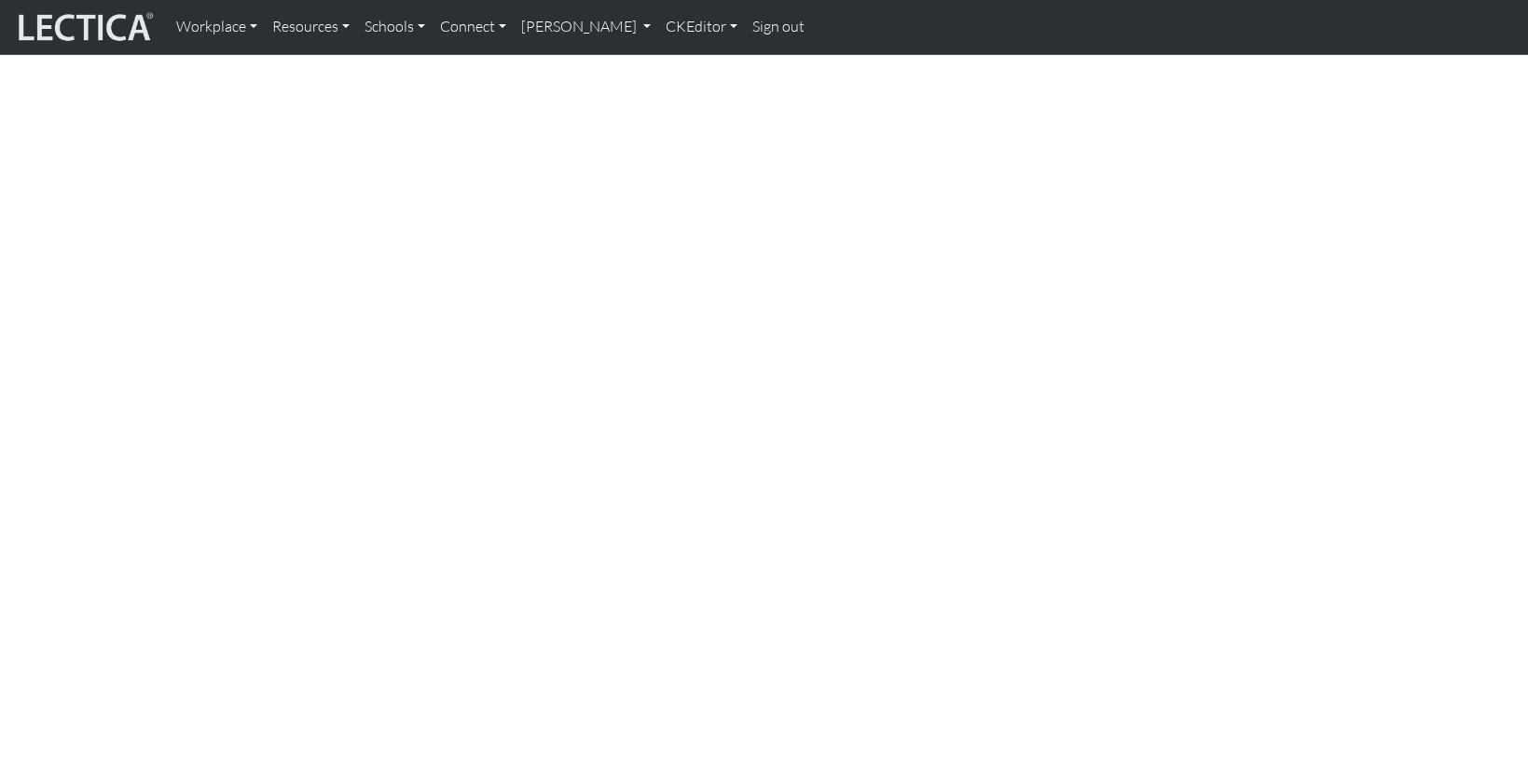
scroll to position [0, 0]
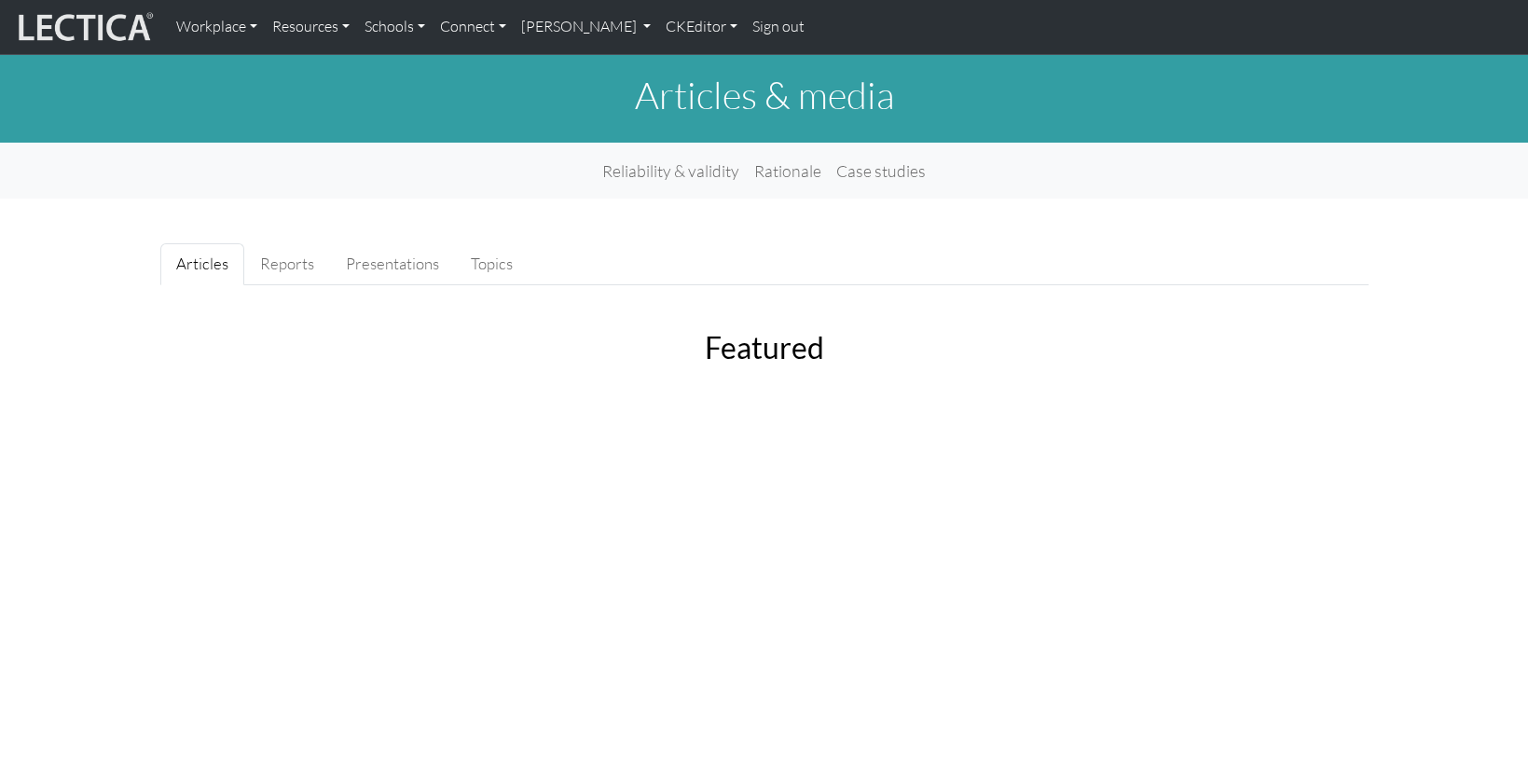
click at [460, 330] on h2 "Featured" at bounding box center [764, 348] width 985 height 36
click at [659, 24] on link "CKEditor" at bounding box center [702, 26] width 87 height 39
click at [674, 59] on link "Edit" at bounding box center [692, 68] width 37 height 23
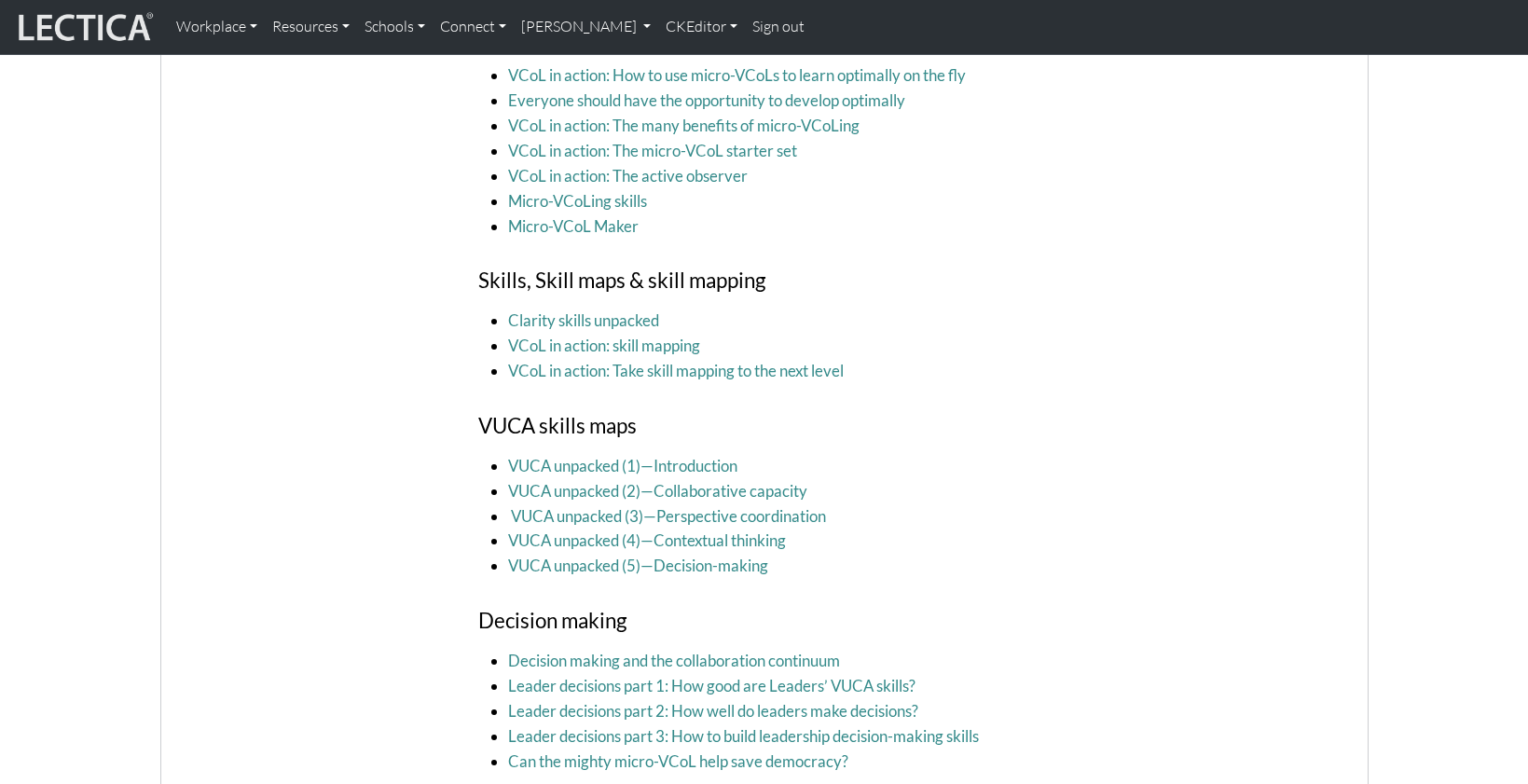
scroll to position [3099, 0]
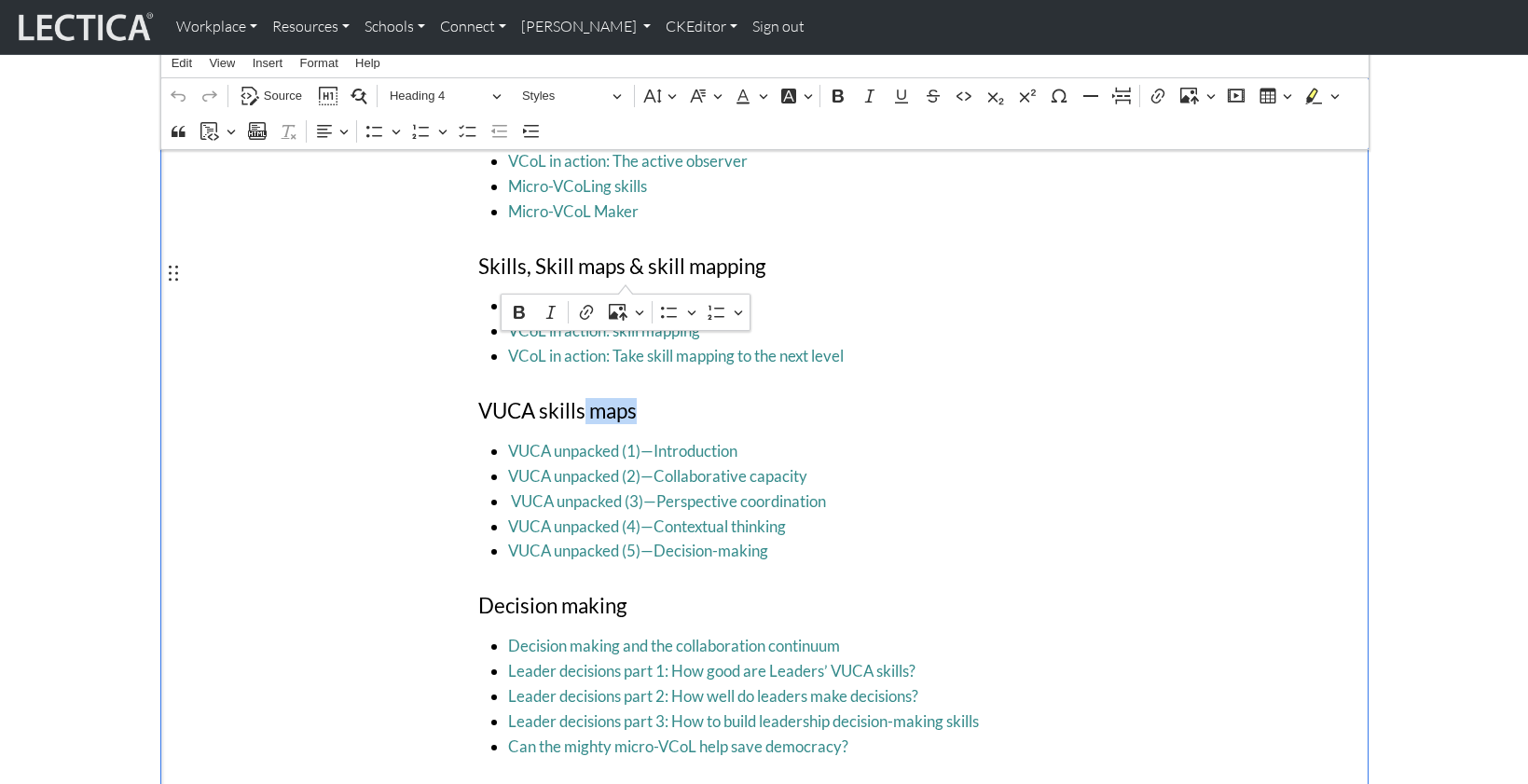
drag, startPoint x: 576, startPoint y: 274, endPoint x: 623, endPoint y: 276, distance: 47.0
click at [623, 399] on h4 "VUCA skills maps" at bounding box center [764, 411] width 571 height 25
click at [659, 27] on link "CKEditor" at bounding box center [702, 26] width 87 height 39
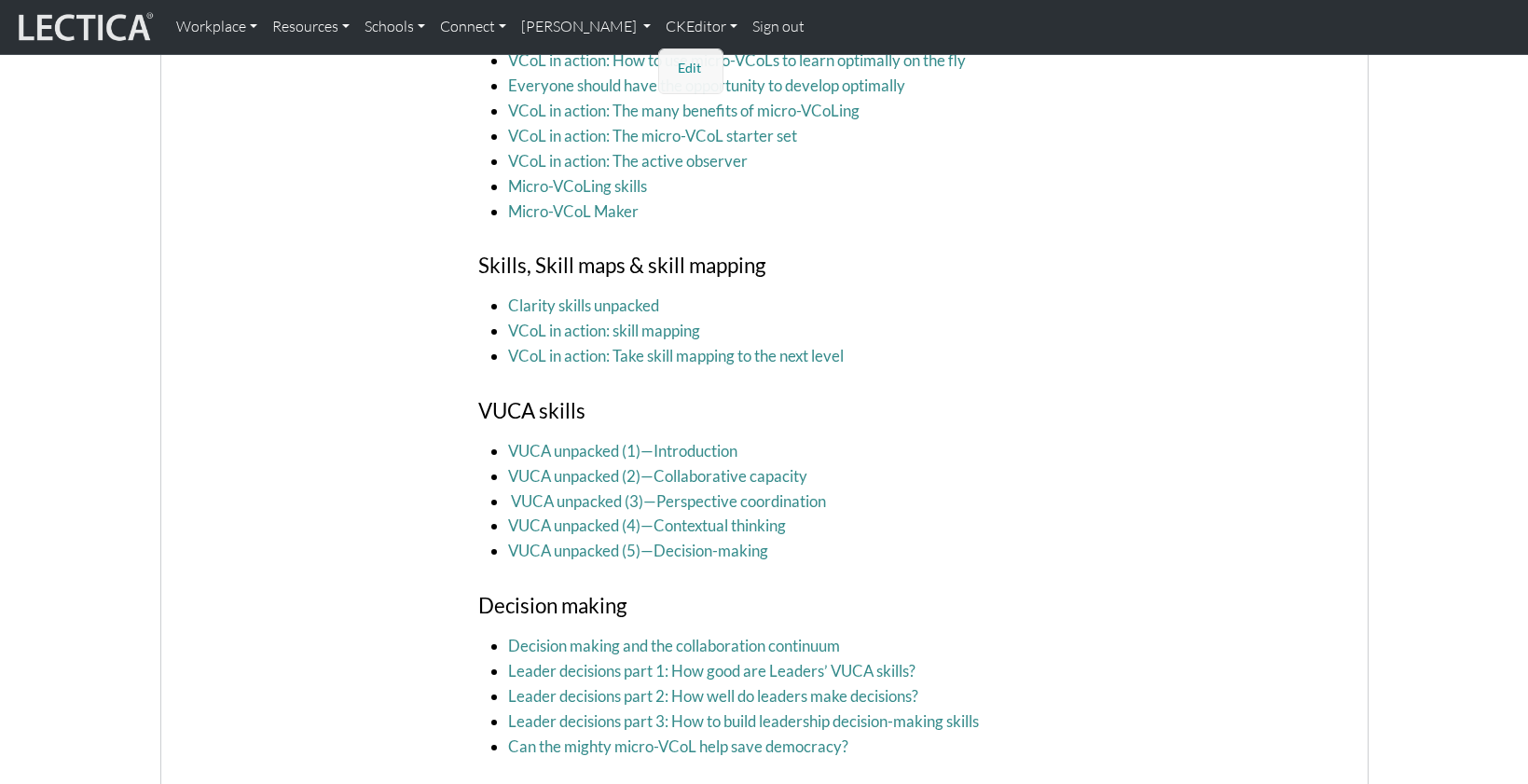
click at [674, 64] on link "Edit" at bounding box center [692, 68] width 37 height 23
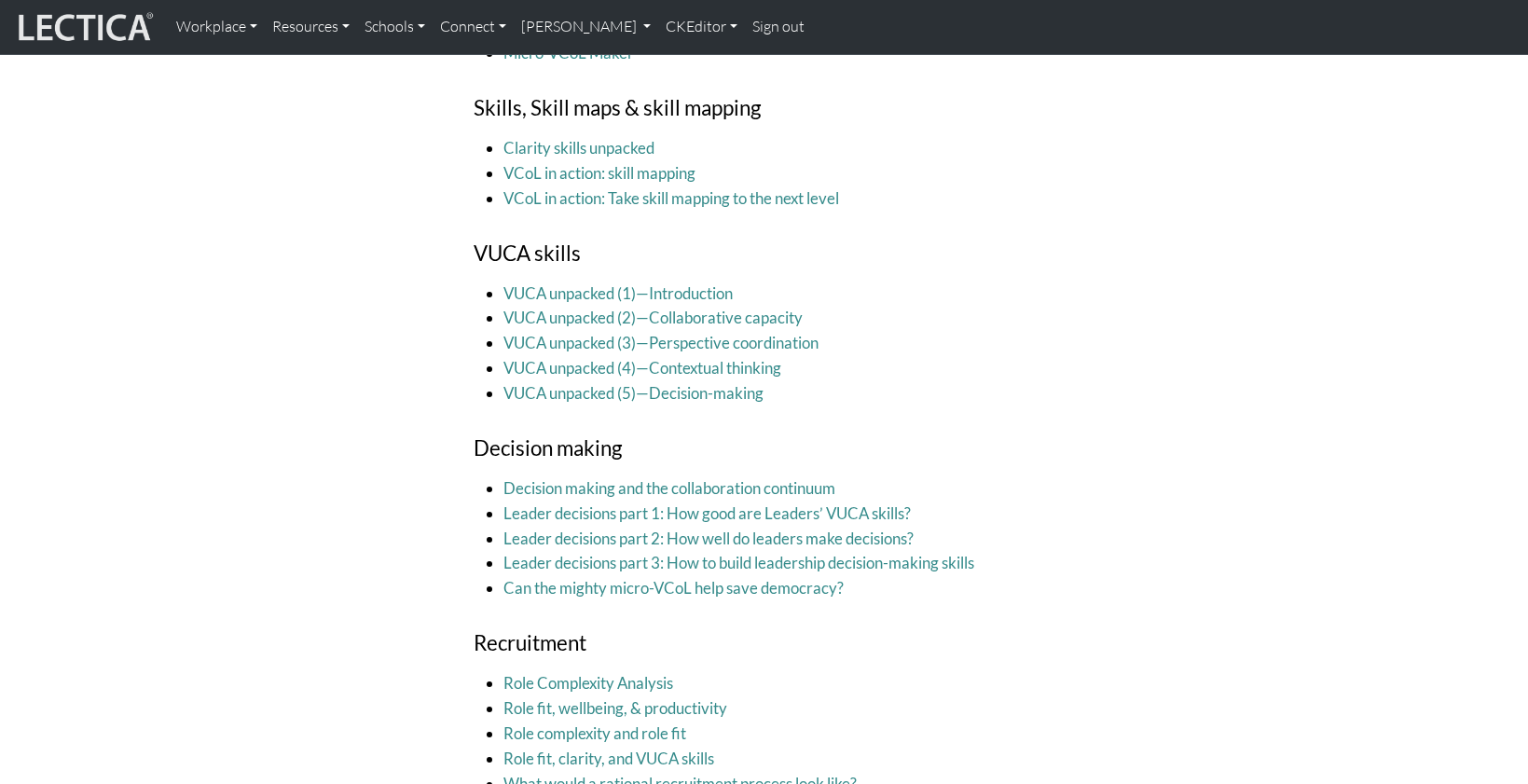
scroll to position [3065, 0]
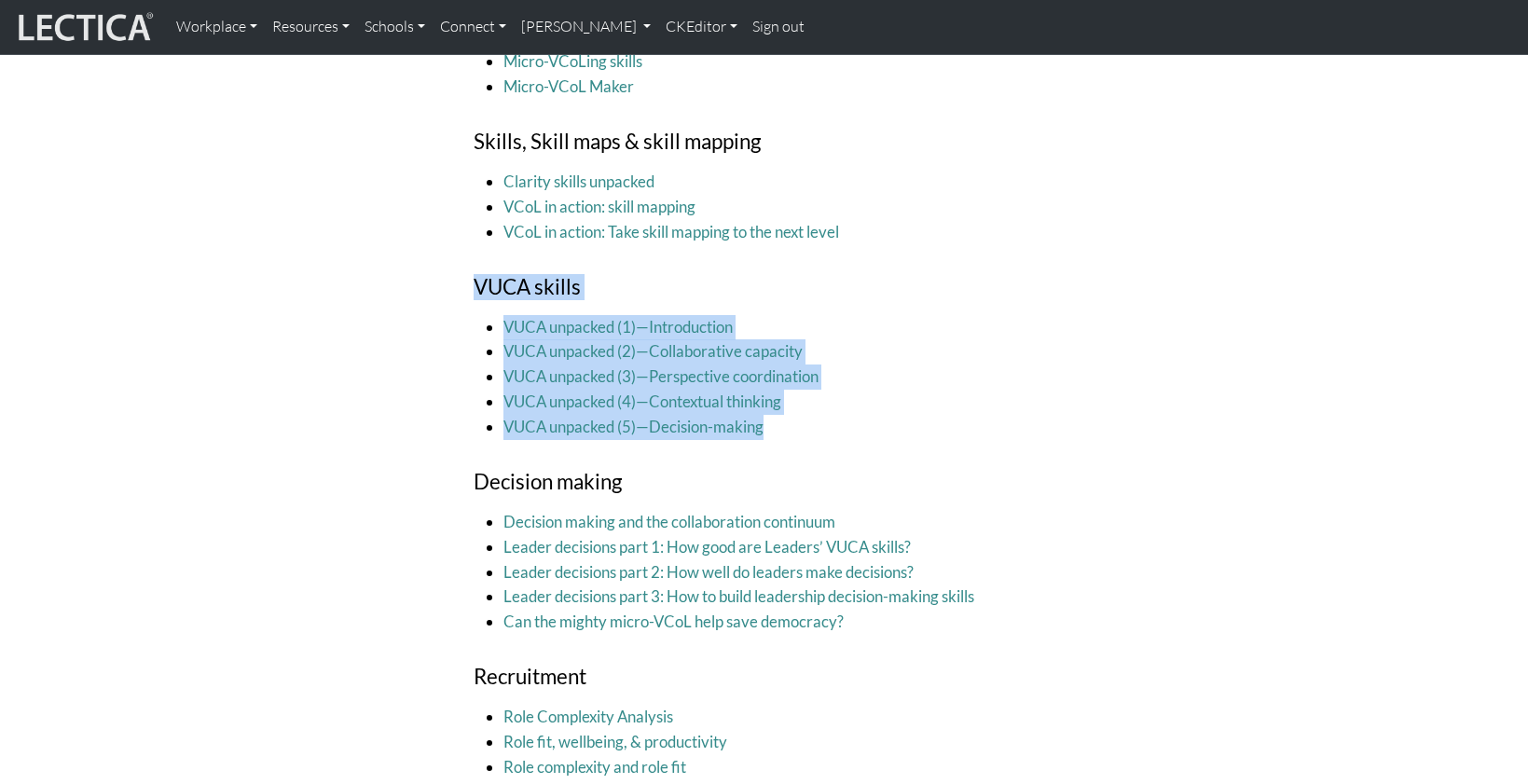
drag, startPoint x: 473, startPoint y: 145, endPoint x: 751, endPoint y: 279, distance: 308.6
copy div "VUCA skills VUCA unpacked (1)—Introduction VUCA unpacked (2)—Collaborative capa…"
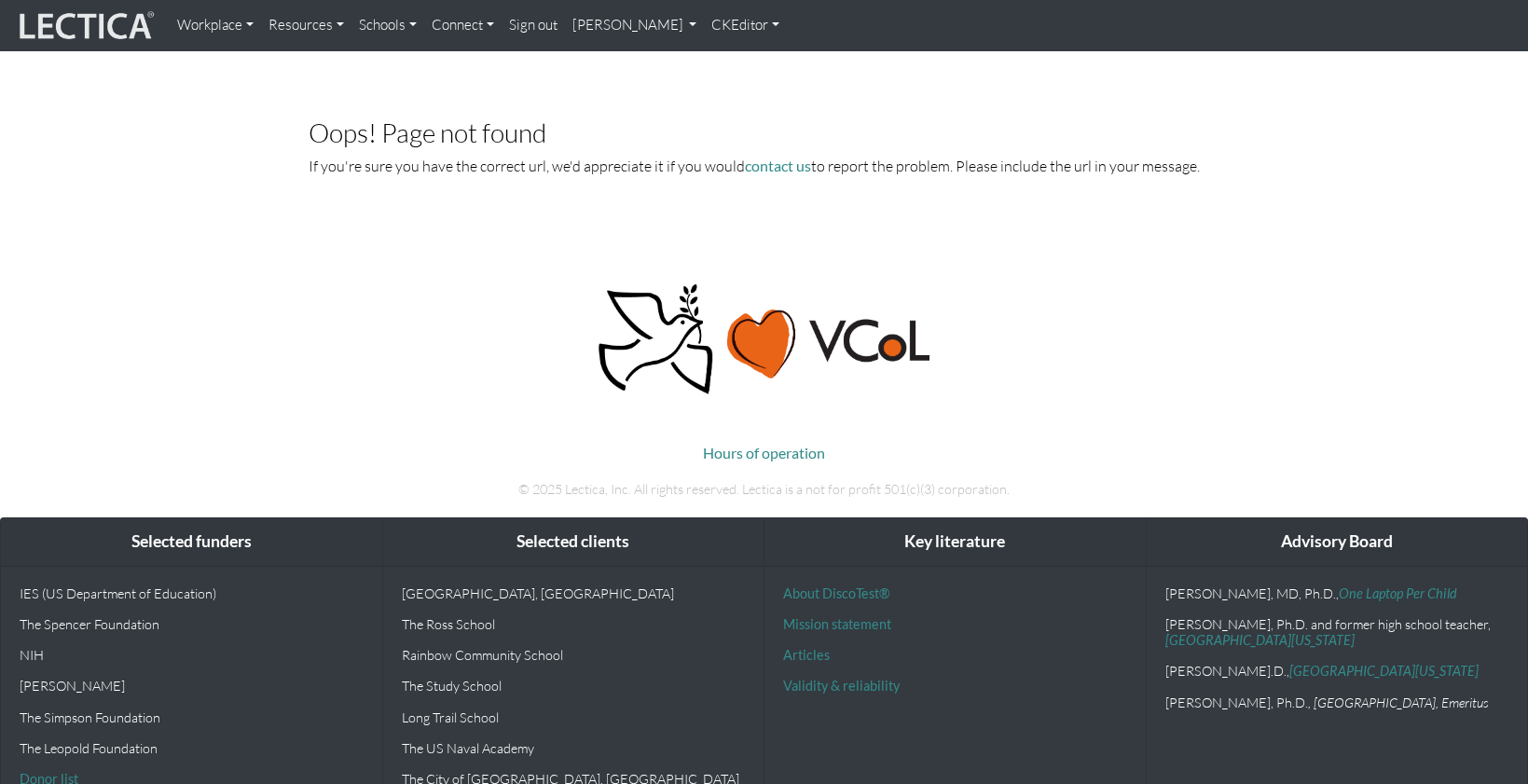
click at [286, 23] on link "Resources" at bounding box center [306, 25] width 91 height 36
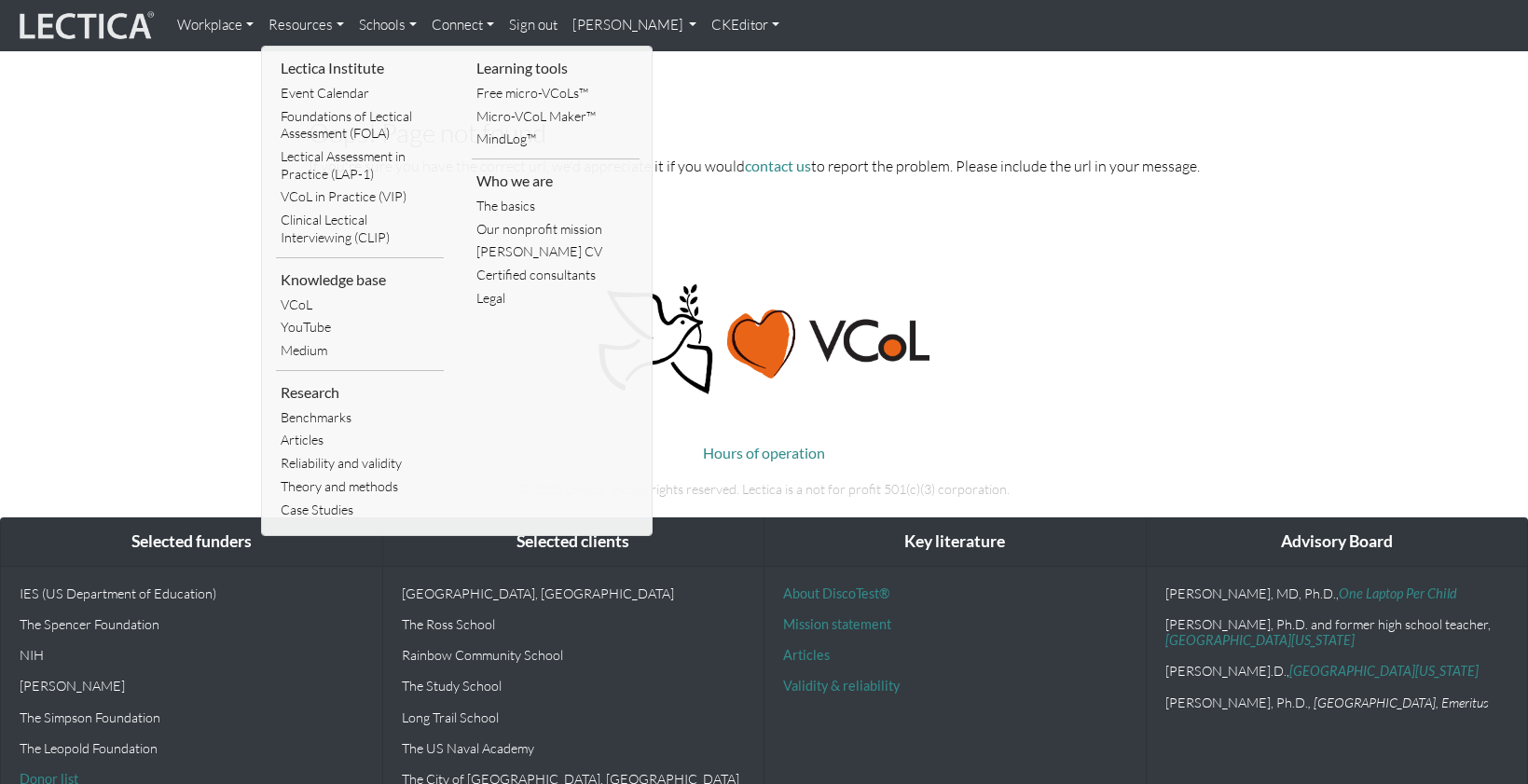
click at [218, 22] on link "Workplace" at bounding box center [216, 25] width 92 height 36
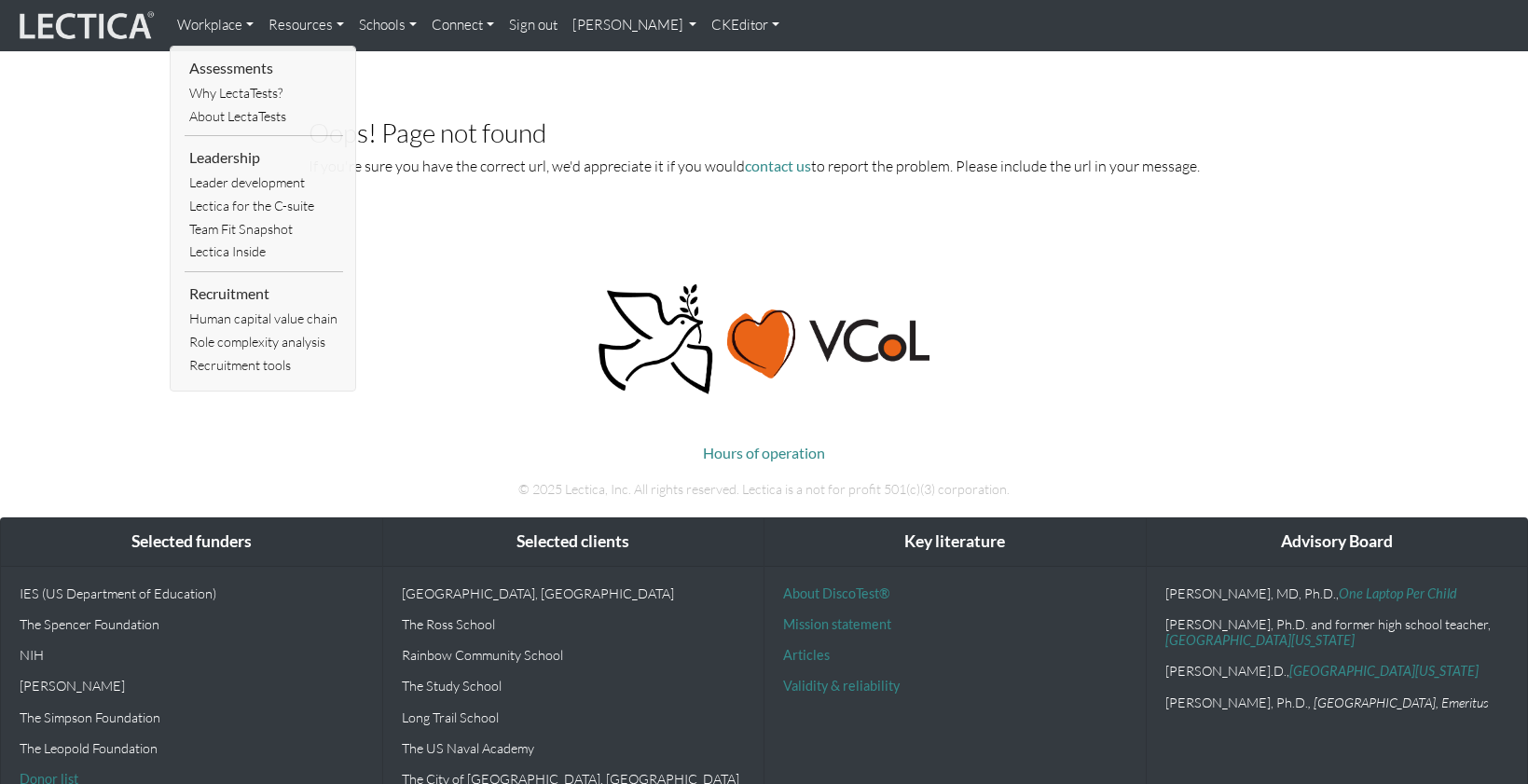
click at [296, 24] on link "Resources" at bounding box center [306, 25] width 91 height 36
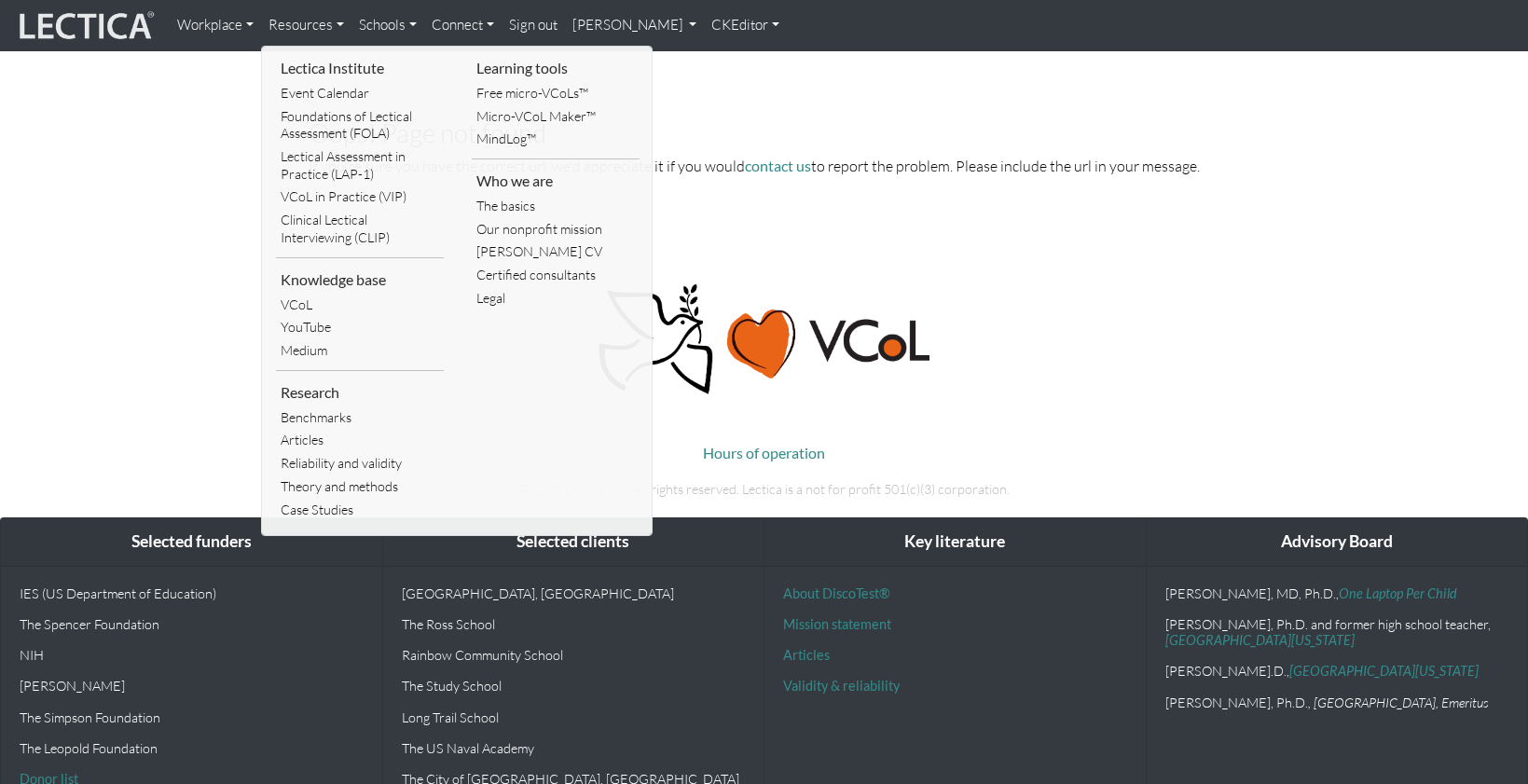
click at [210, 27] on link "Workplace" at bounding box center [216, 25] width 92 height 36
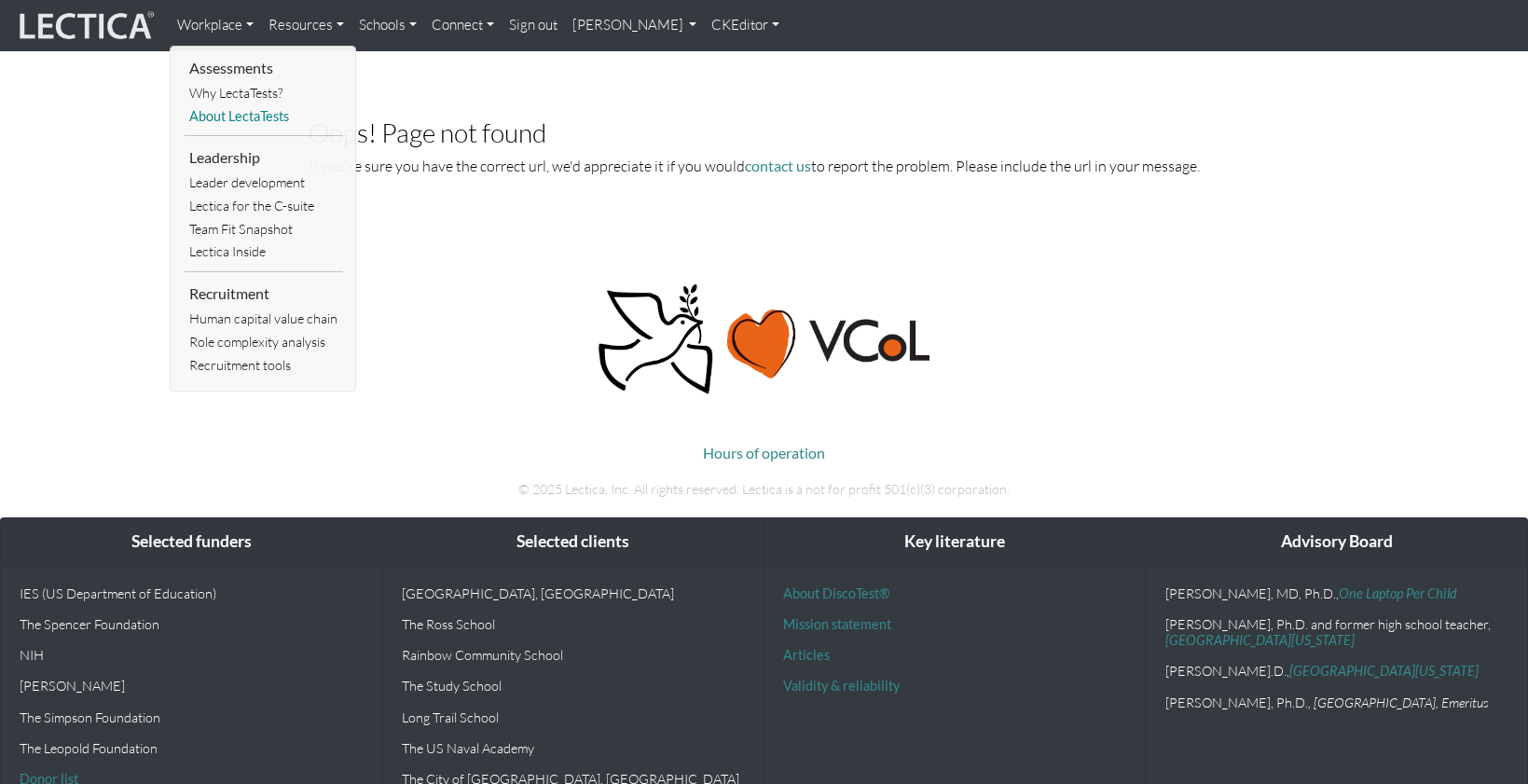
click at [220, 109] on link "About LectaTests" at bounding box center [263, 117] width 159 height 23
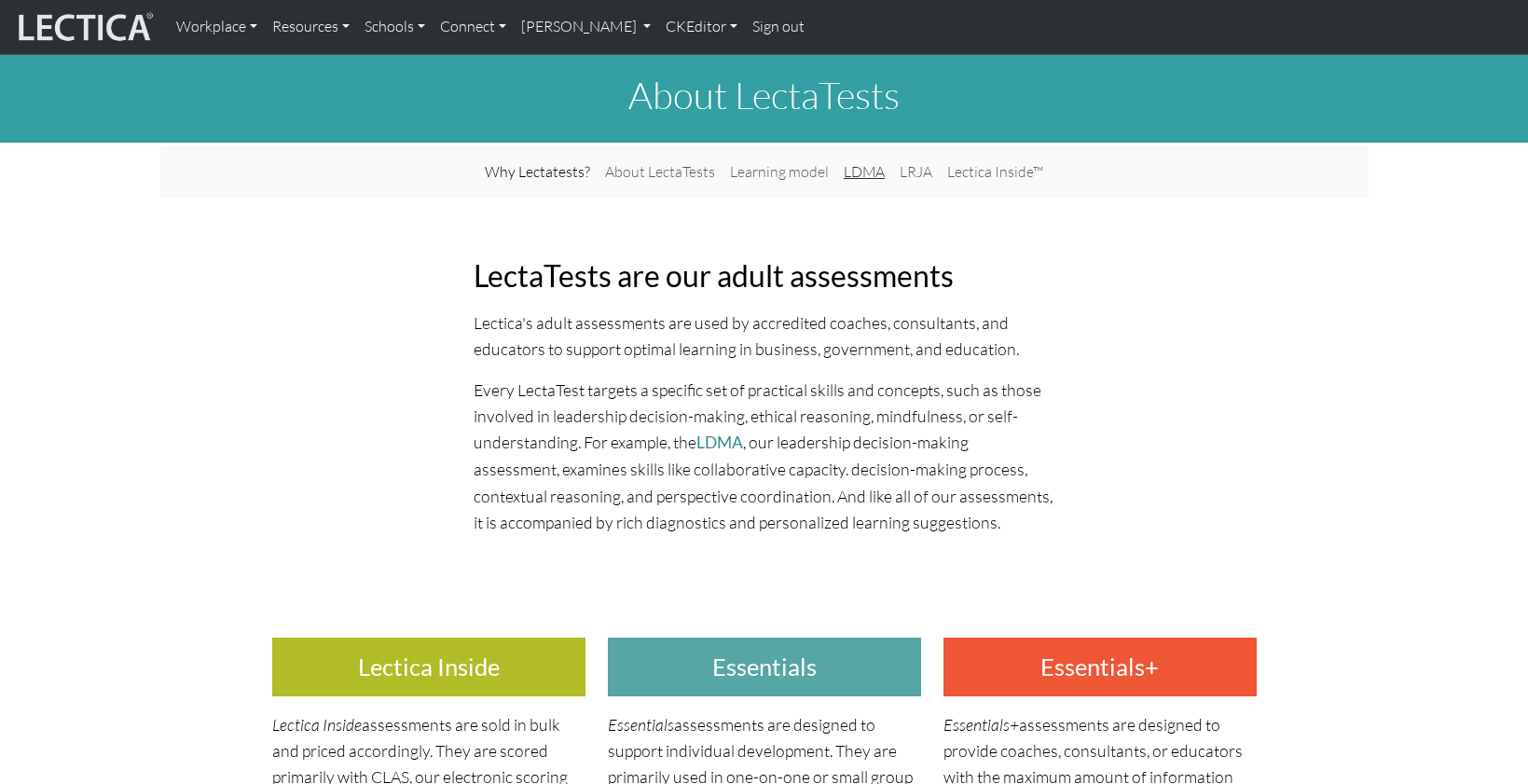
click at [856, 158] on link "LDMA" at bounding box center [864, 172] width 56 height 38
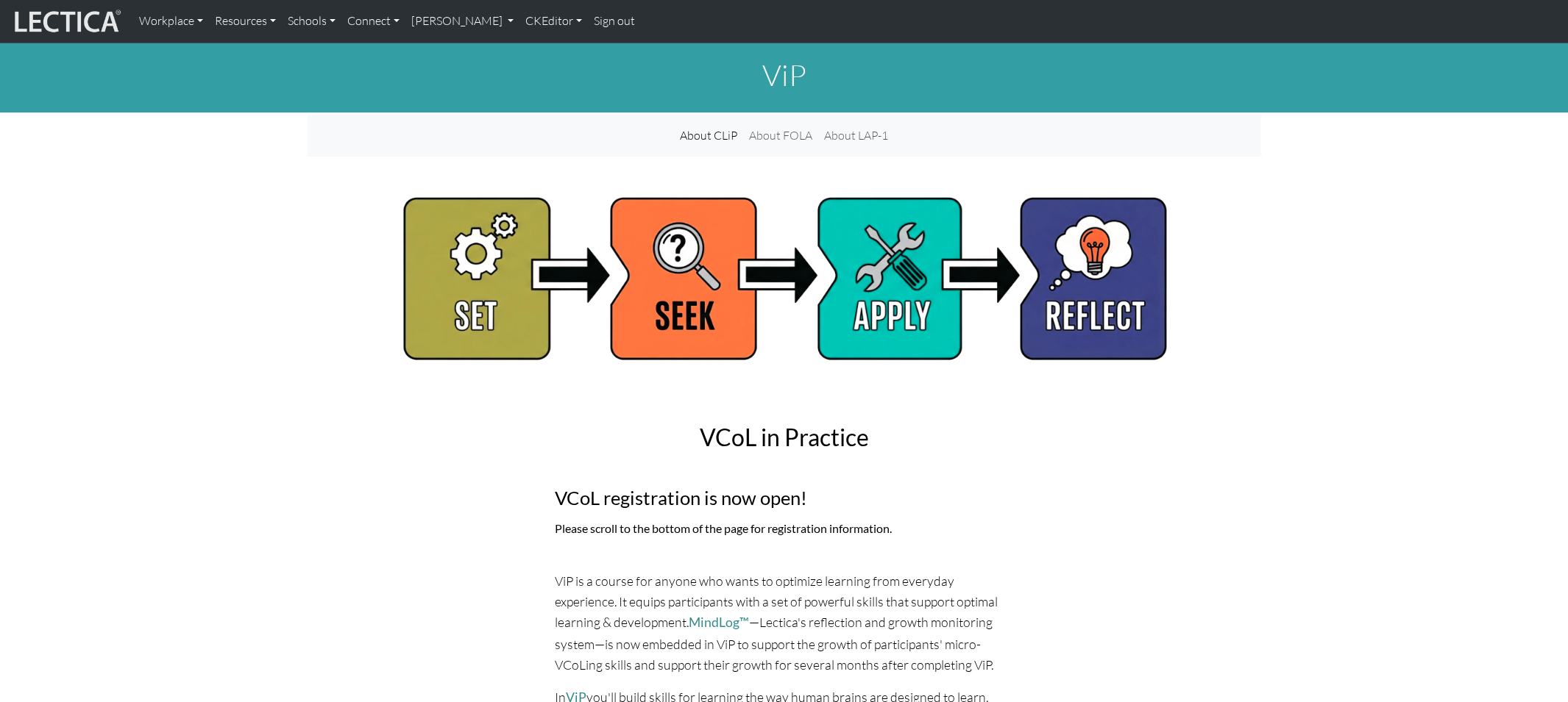
scroll to position [4679, 0]
